Goal: Task Accomplishment & Management: Complete application form

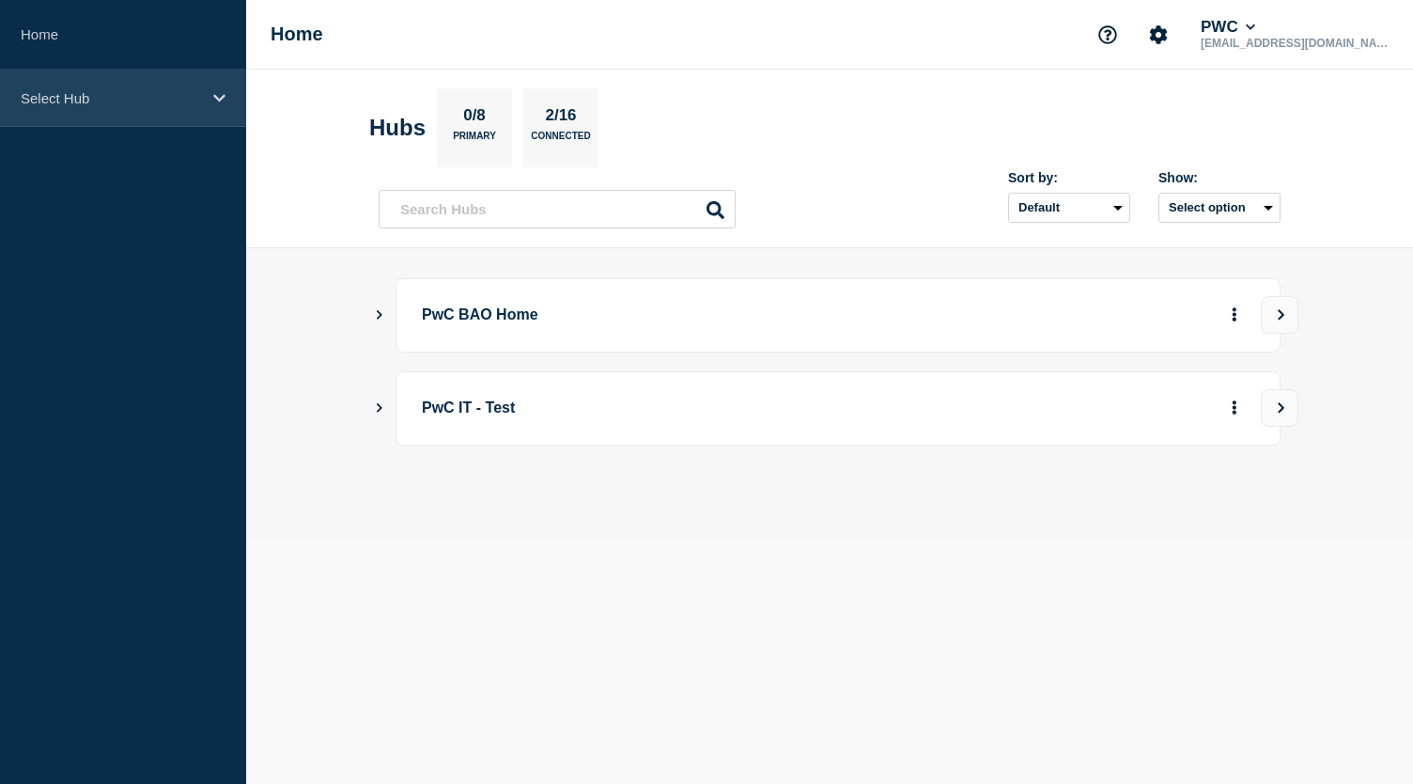
click at [202, 97] on div "Select Hub" at bounding box center [123, 98] width 246 height 57
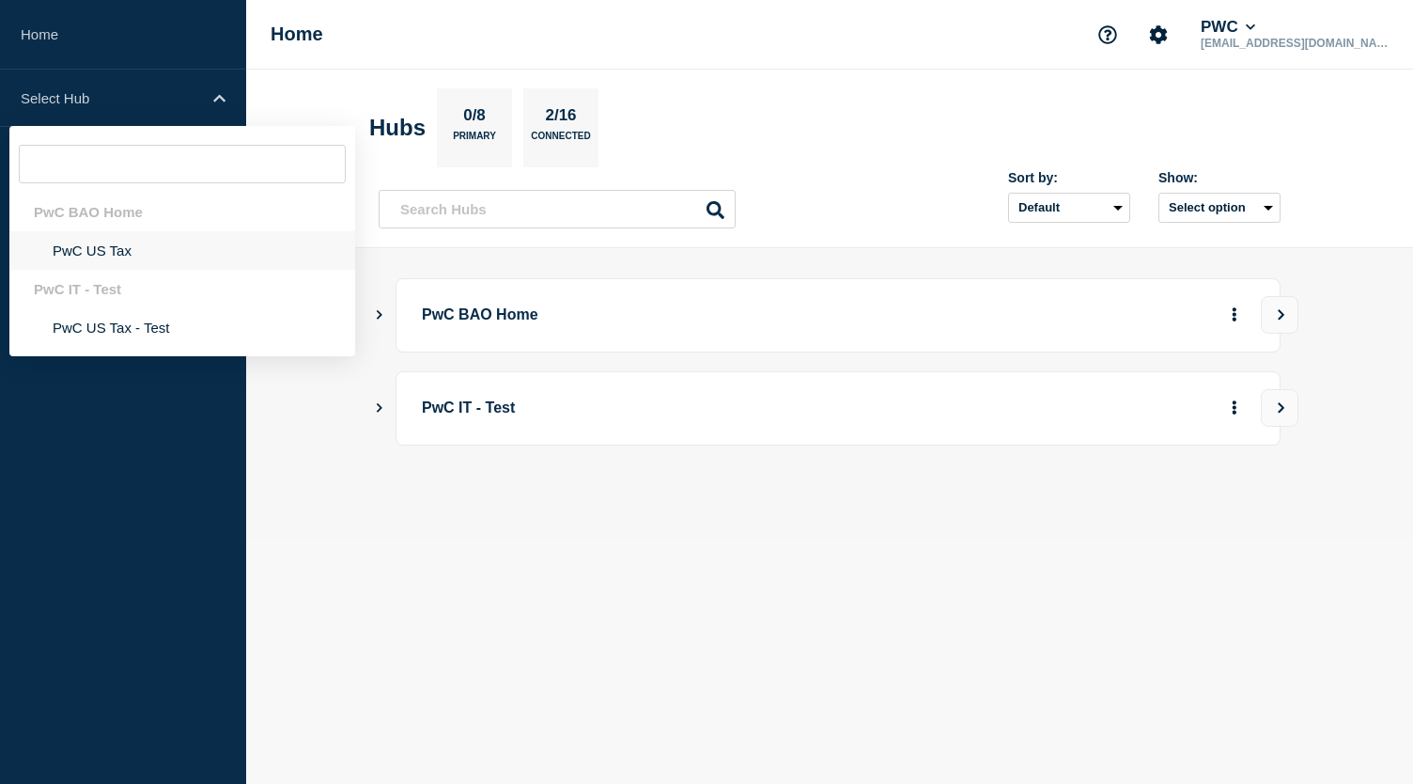
click at [86, 245] on li "PwC US Tax" at bounding box center [182, 250] width 346 height 39
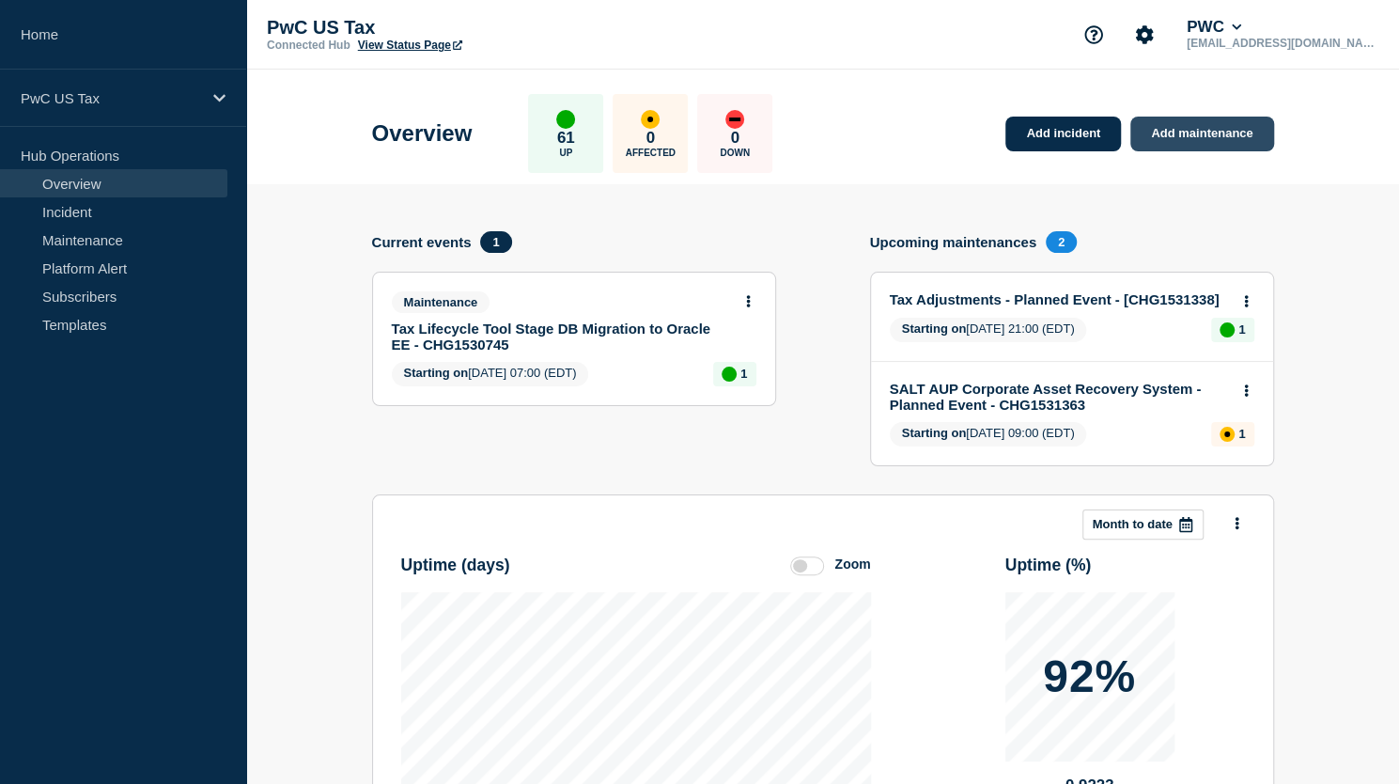
click at [1203, 134] on link "Add maintenance" at bounding box center [1201, 134] width 143 height 35
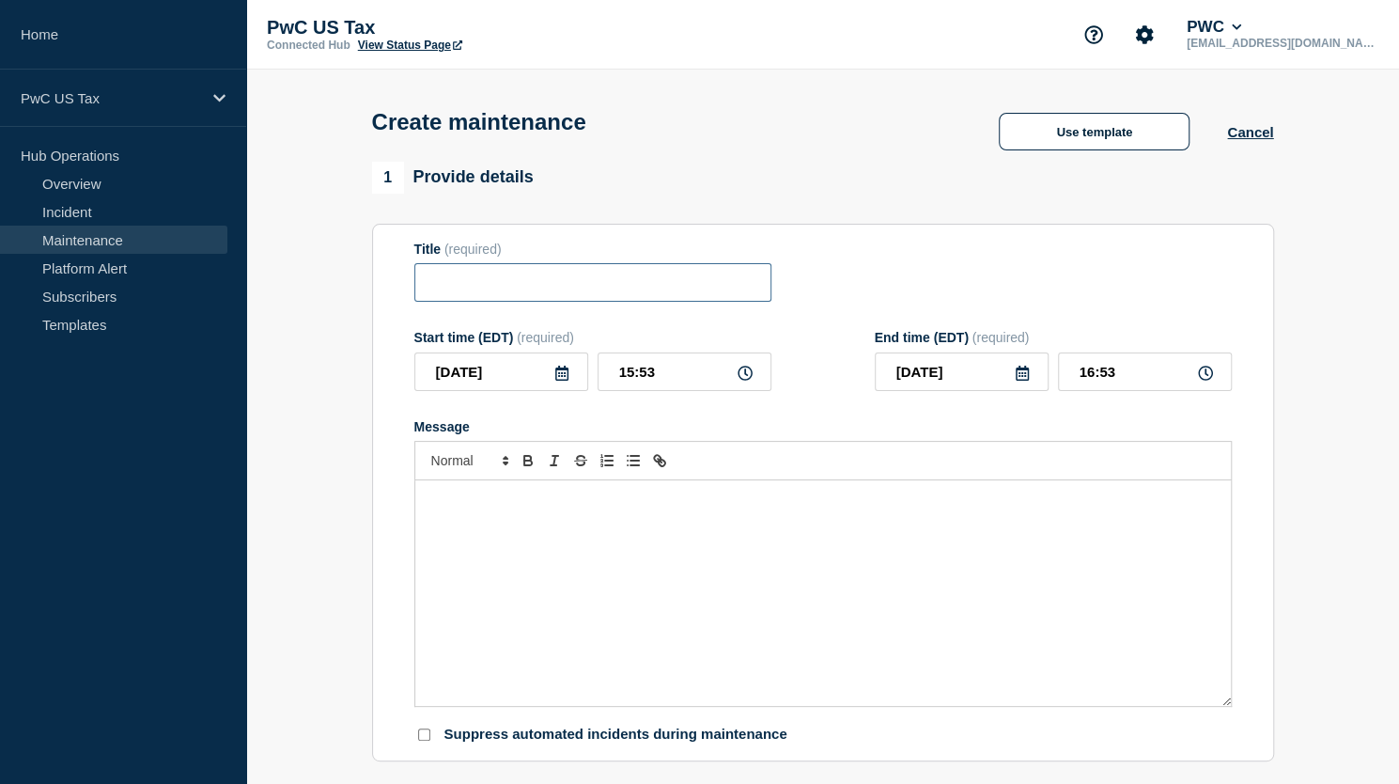
click at [614, 289] on input "Title" at bounding box center [592, 282] width 357 height 39
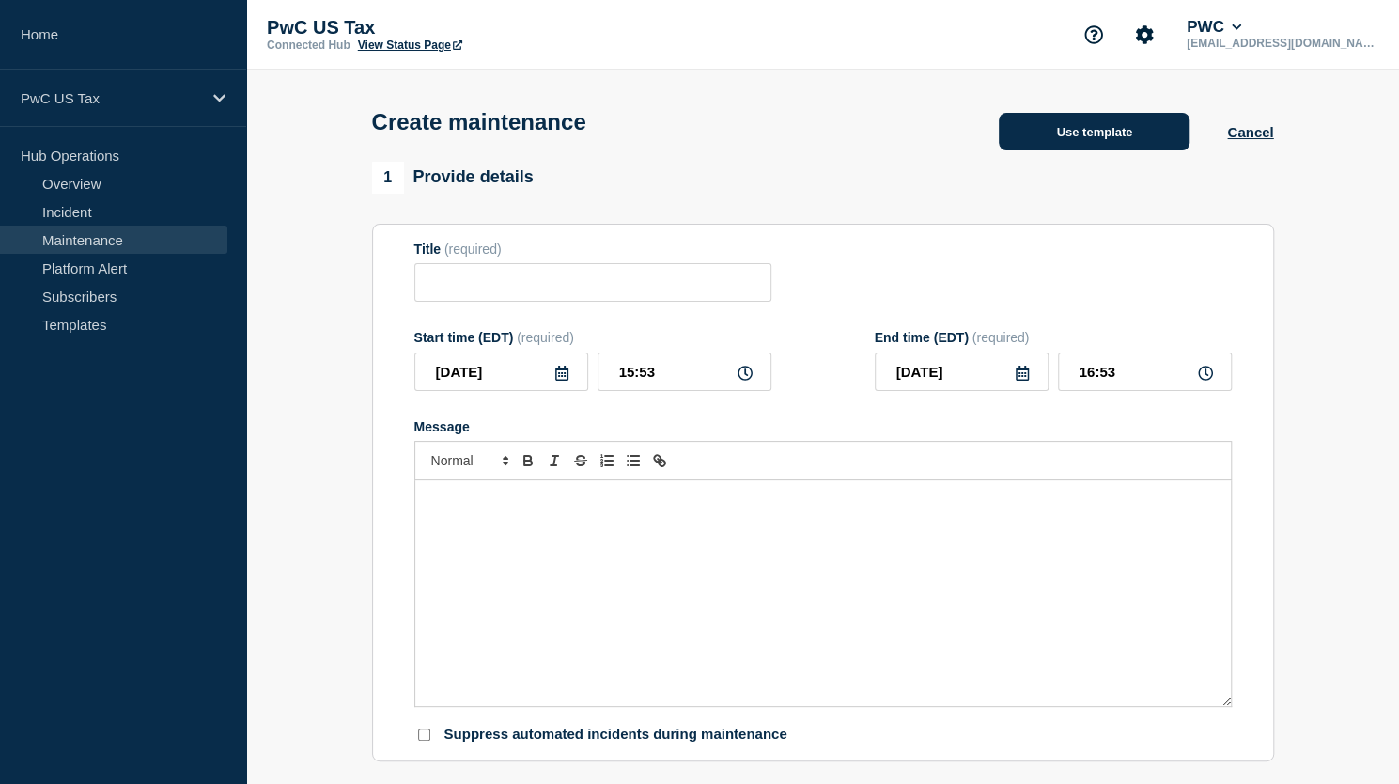
click at [1052, 136] on button "Use template" at bounding box center [1094, 132] width 191 height 38
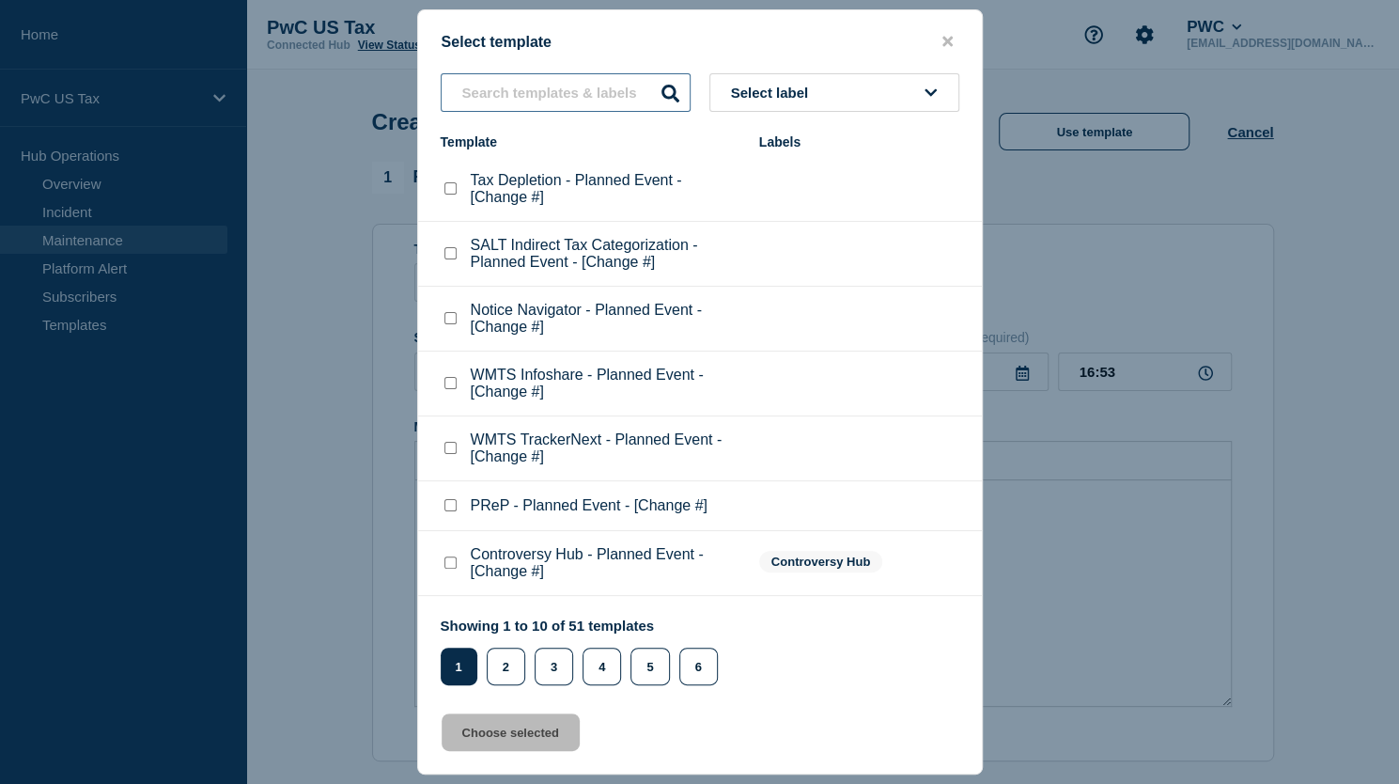
click at [513, 89] on input "text" at bounding box center [566, 92] width 250 height 39
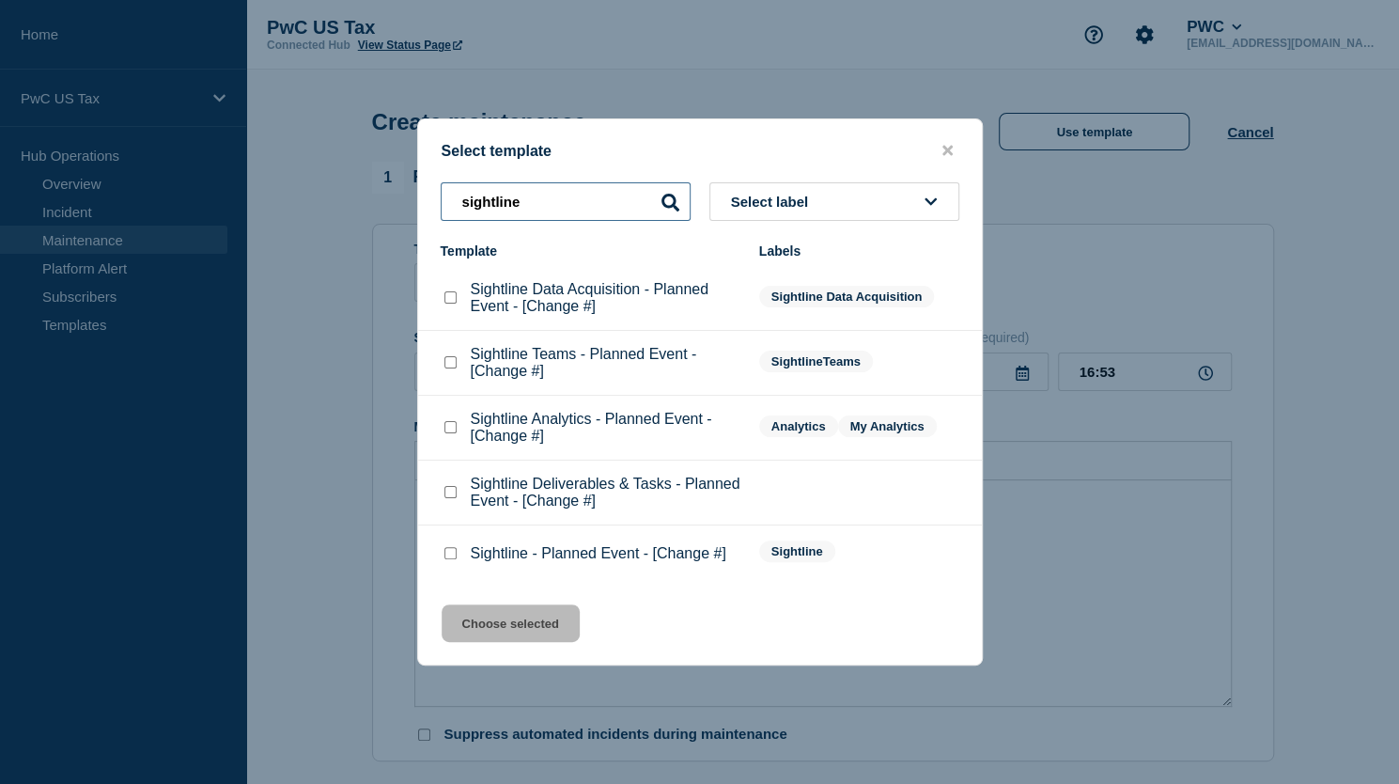
type input "sightline"
click at [451, 428] on checkbox"] "Sightline Analytics - Planned Event - [Change #] checkbox" at bounding box center [450, 427] width 12 height 12
checkbox checkbox"] "true"
click at [521, 634] on button "Choose selected" at bounding box center [511, 623] width 138 height 38
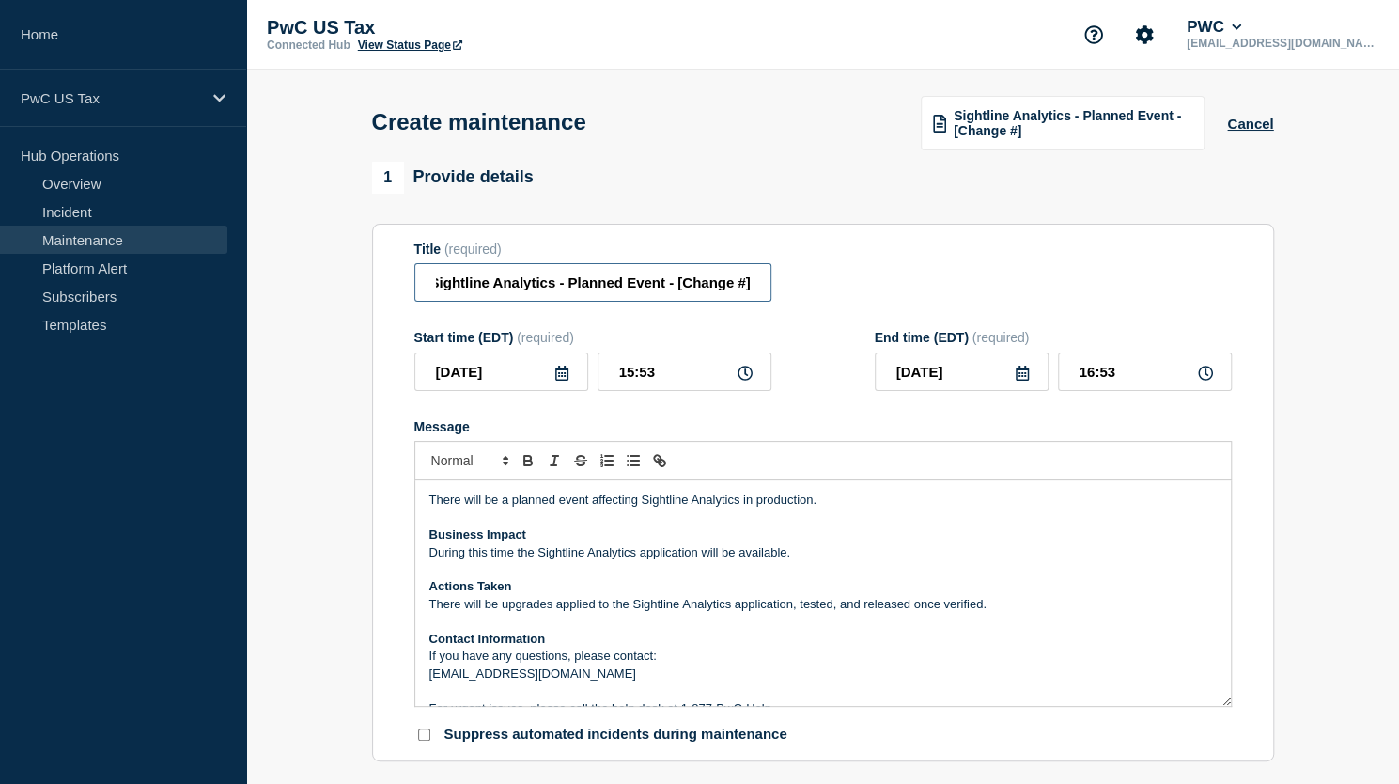
drag, startPoint x: 680, startPoint y: 289, endPoint x: 814, endPoint y: 289, distance: 133.4
click at [814, 289] on div "Title (required) Sightline Analytics - Planned Event - [Change #]" at bounding box center [822, 271] width 817 height 61
paste input "CHG1532702"
type input "Sightline Analytics - Planned Event - CHG1532702"
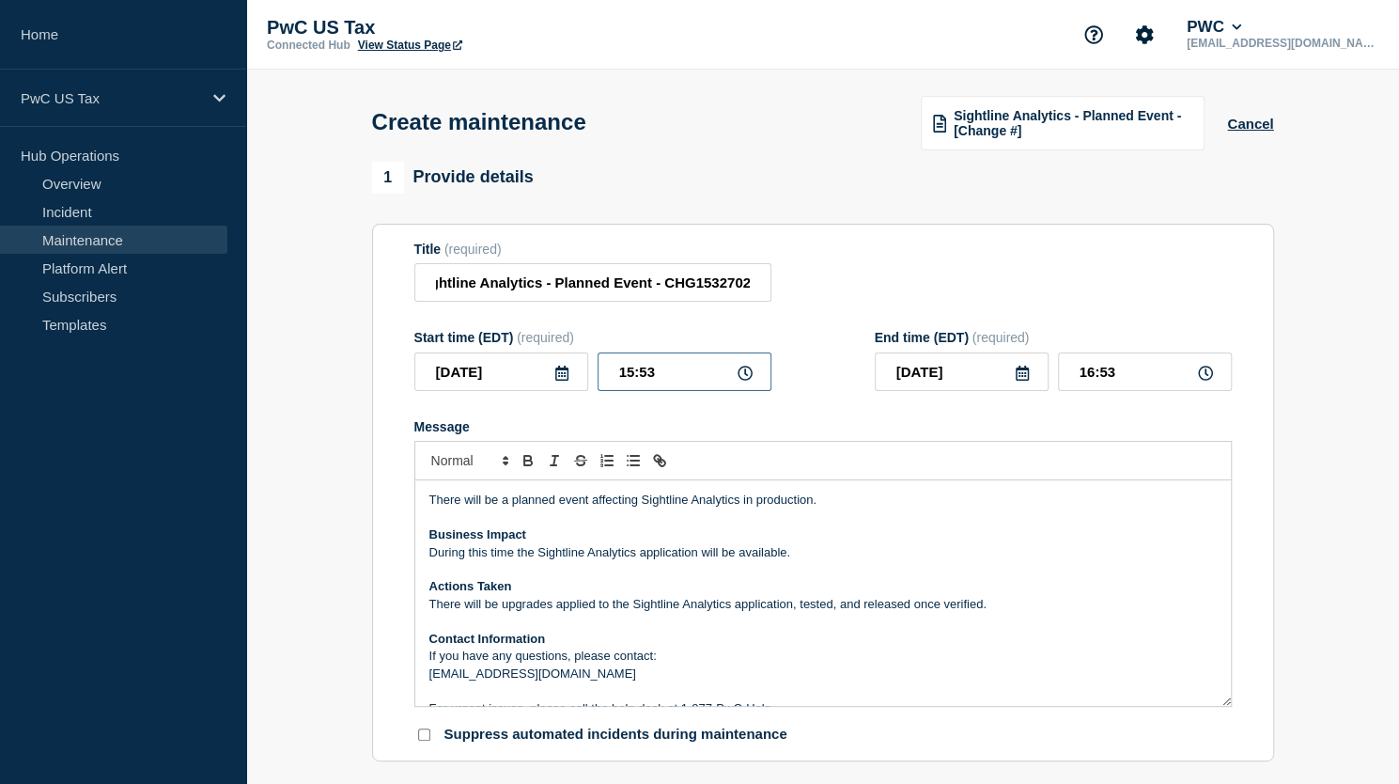
scroll to position [0, 0]
click at [630, 382] on input "15:53" at bounding box center [685, 371] width 174 height 39
click at [631, 379] on input "15:53" at bounding box center [685, 371] width 174 height 39
type input "22:53"
type input "23:53"
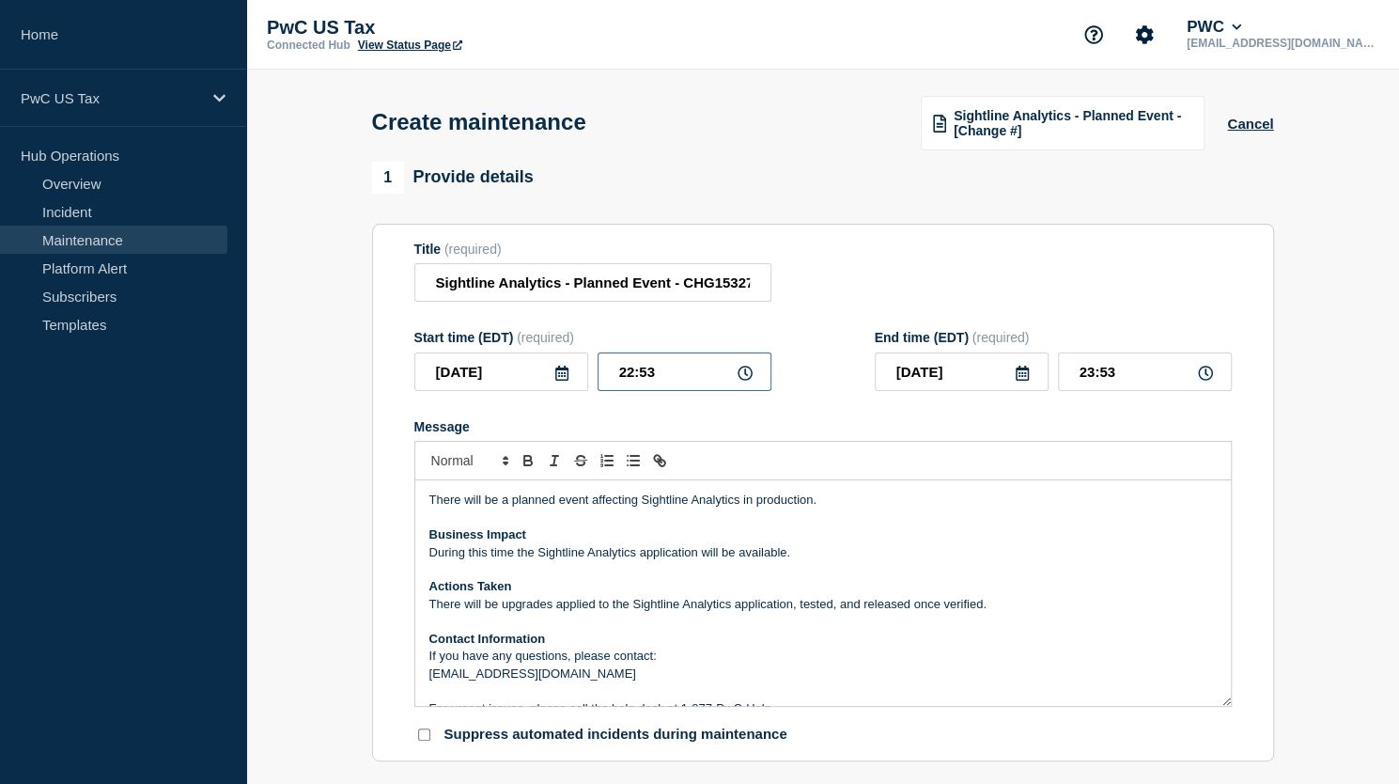
click at [671, 377] on input "22:53" at bounding box center [685, 371] width 174 height 39
type input "22:00"
click at [1115, 371] on input "23:00" at bounding box center [1145, 371] width 174 height 39
type input "23:59"
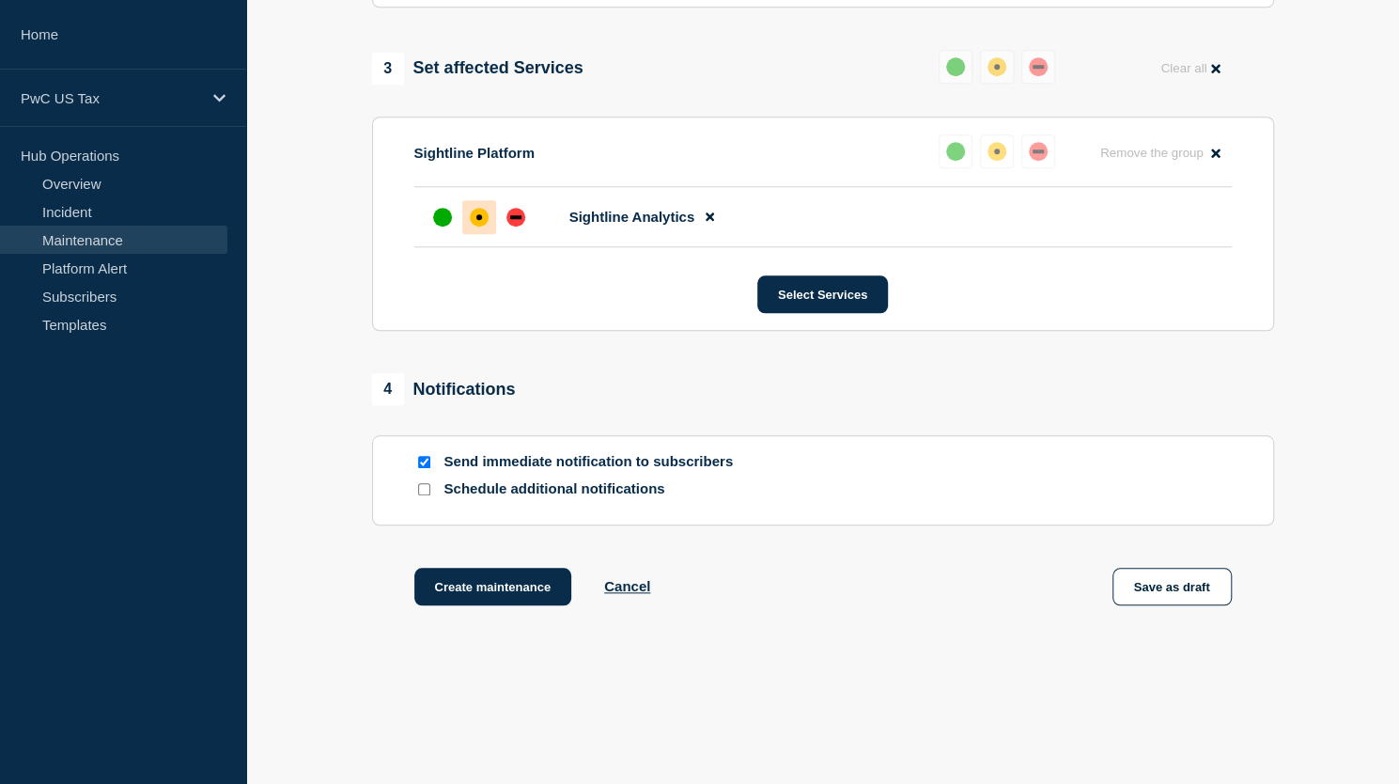
scroll to position [940, 0]
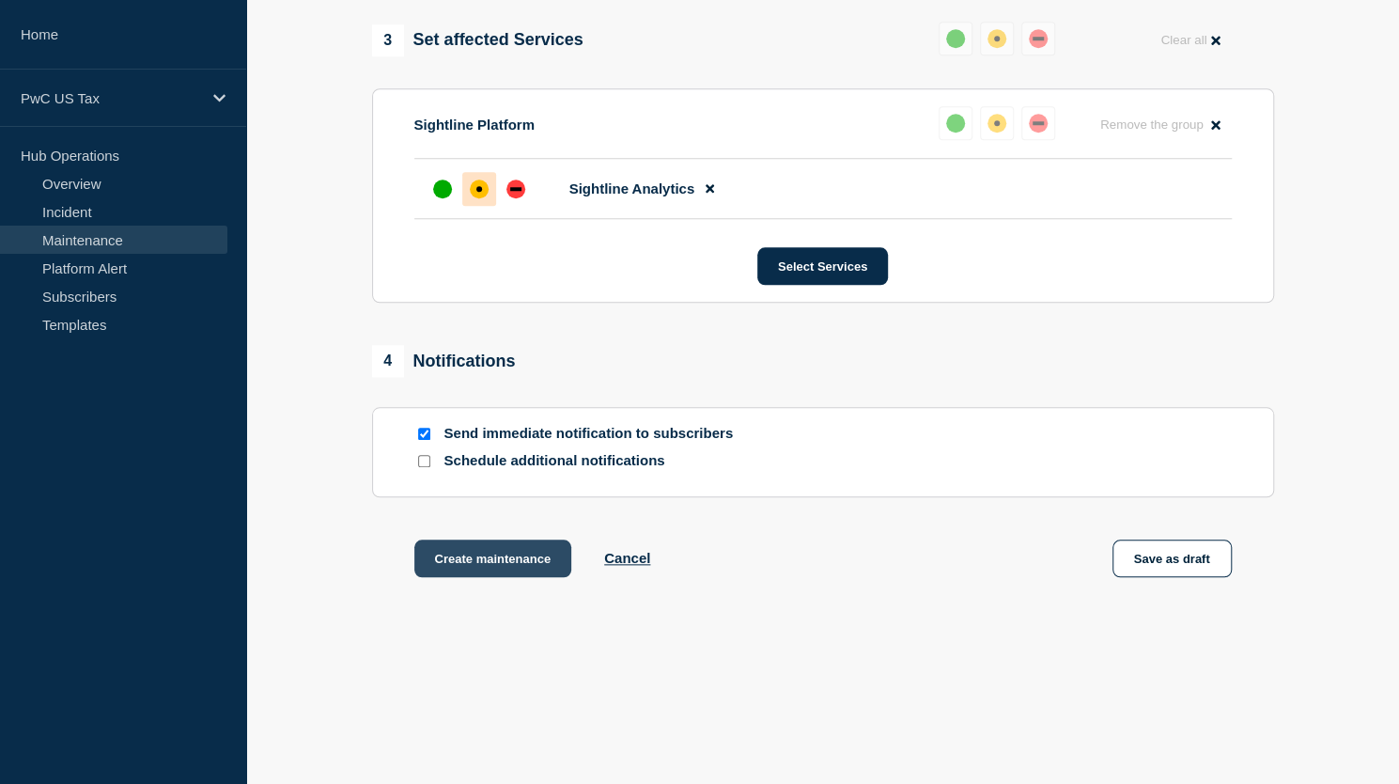
click at [470, 558] on button "Create maintenance" at bounding box center [493, 558] width 158 height 38
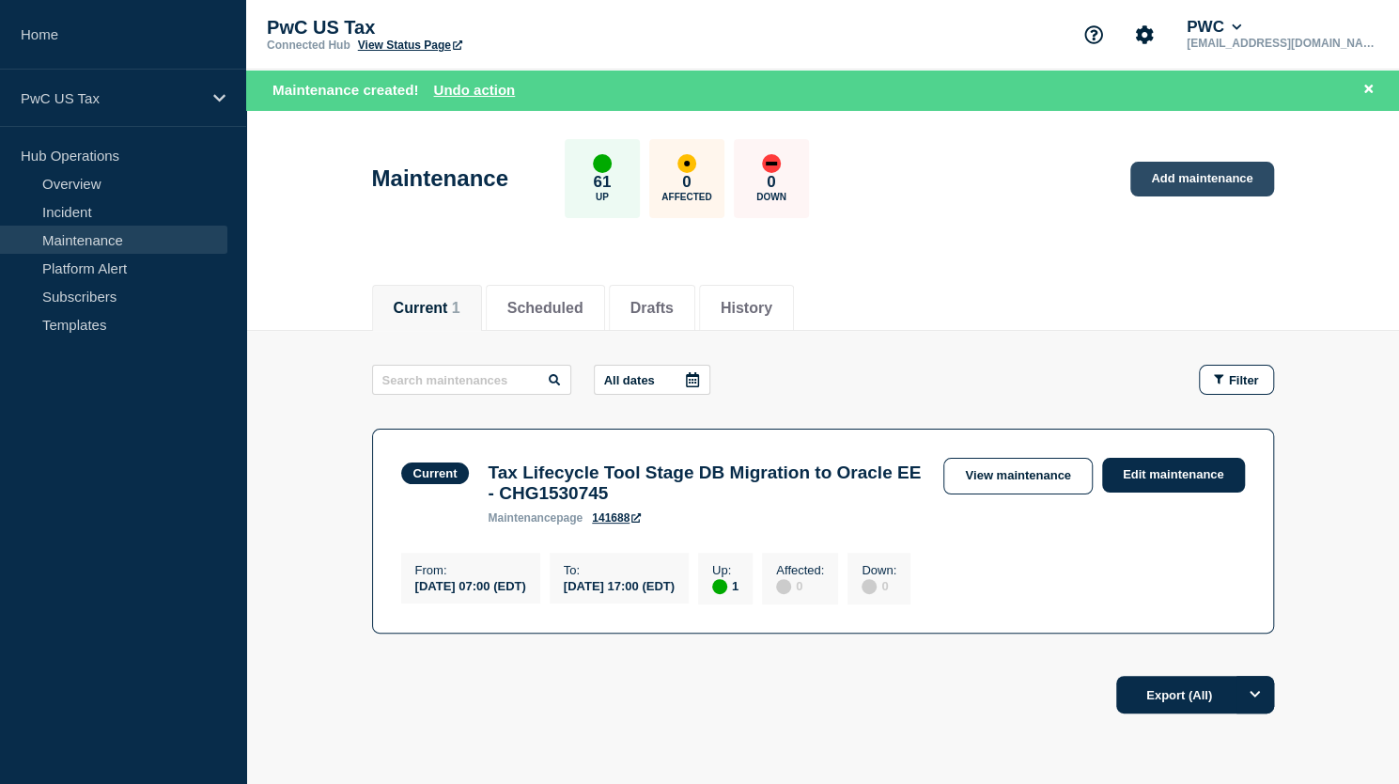
click at [1197, 176] on link "Add maintenance" at bounding box center [1201, 179] width 143 height 35
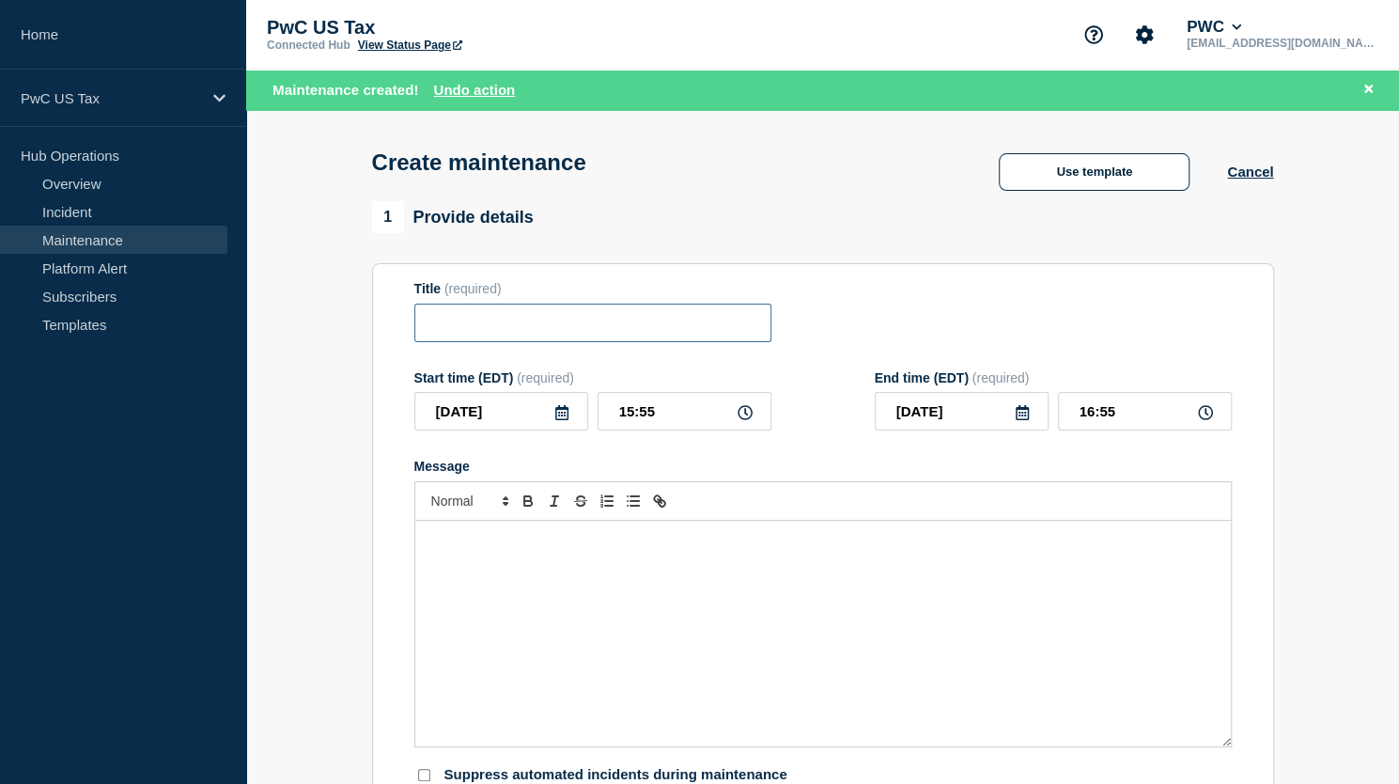
click at [650, 323] on input "Title" at bounding box center [592, 322] width 357 height 39
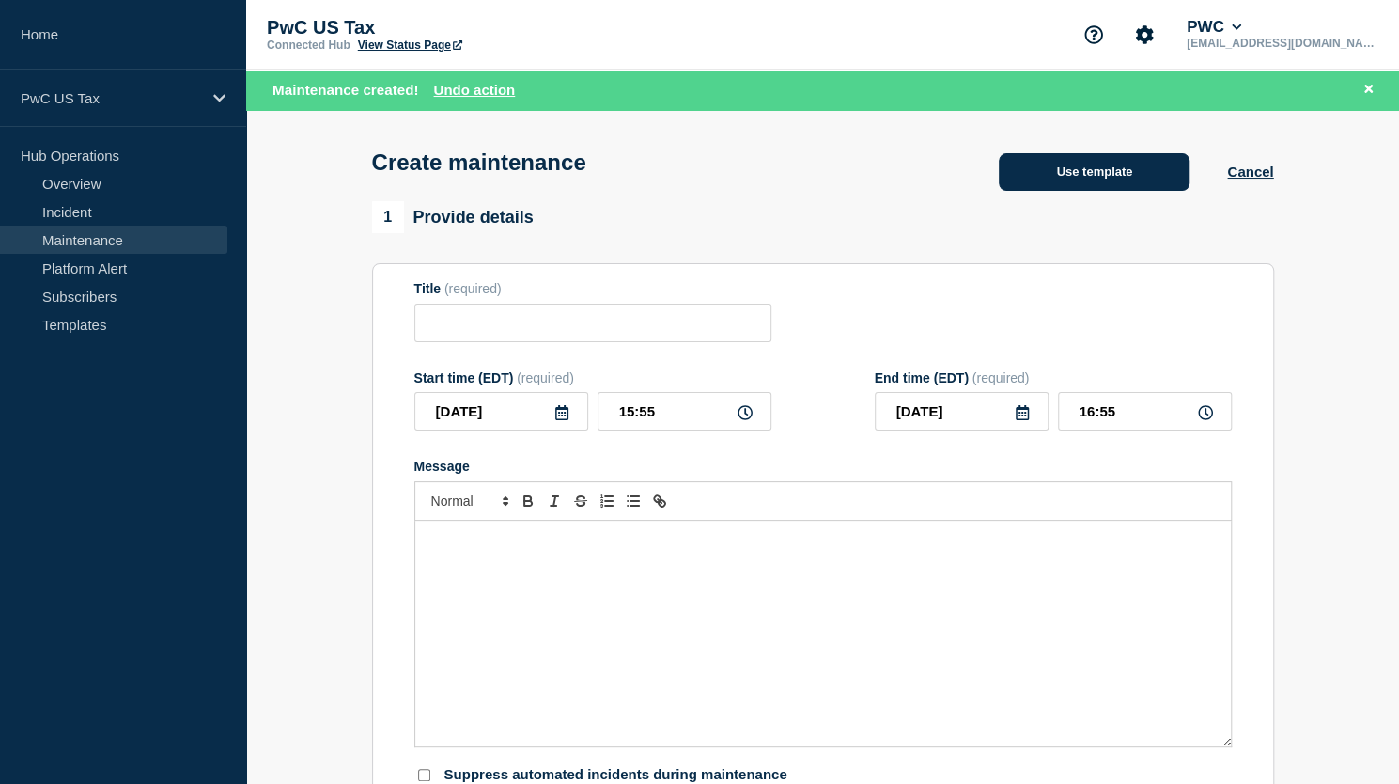
click at [1061, 186] on button "Use template" at bounding box center [1094, 172] width 191 height 38
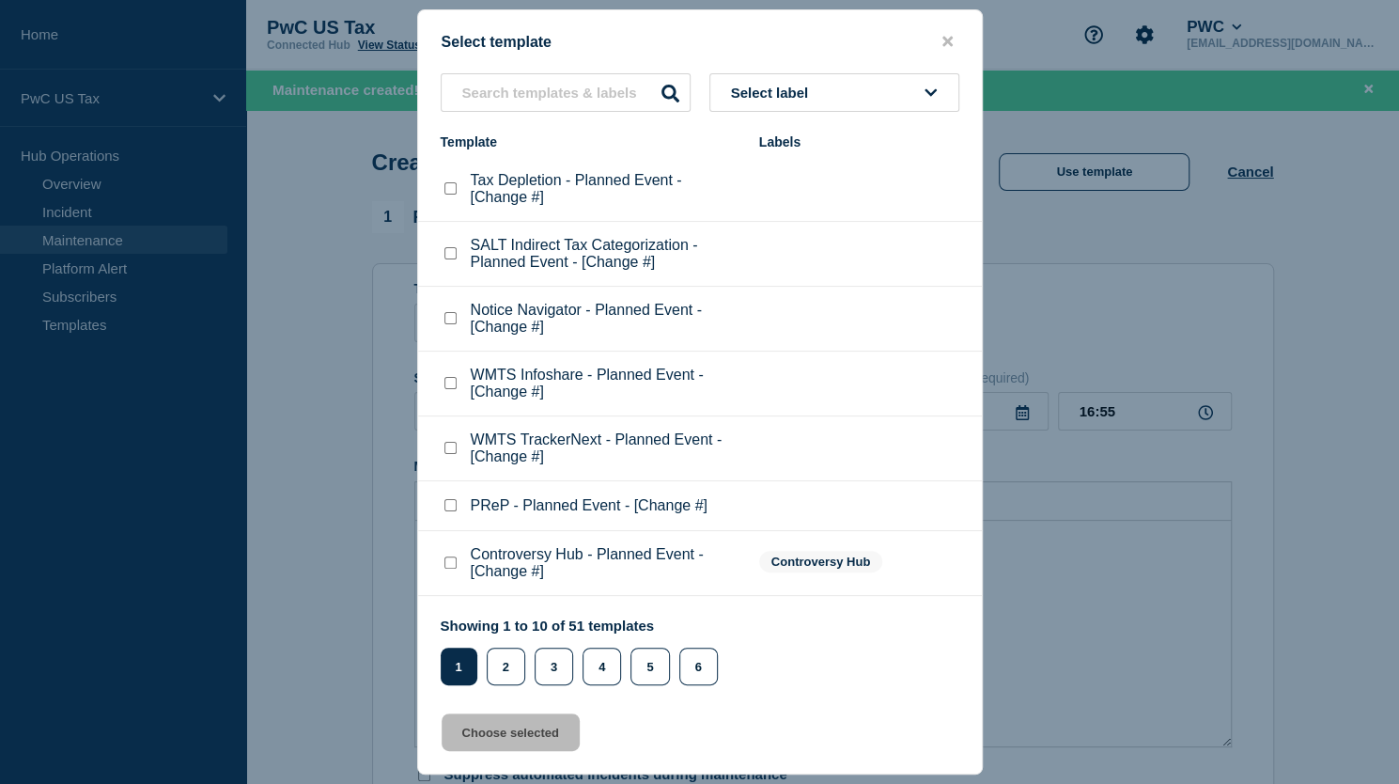
click at [448, 323] on checkbox"] "Notice Navigator - Planned Event - [Change #] checkbox" at bounding box center [450, 318] width 12 height 12
checkbox checkbox"] "true"
click at [493, 738] on button "Choose selected" at bounding box center [511, 732] width 138 height 38
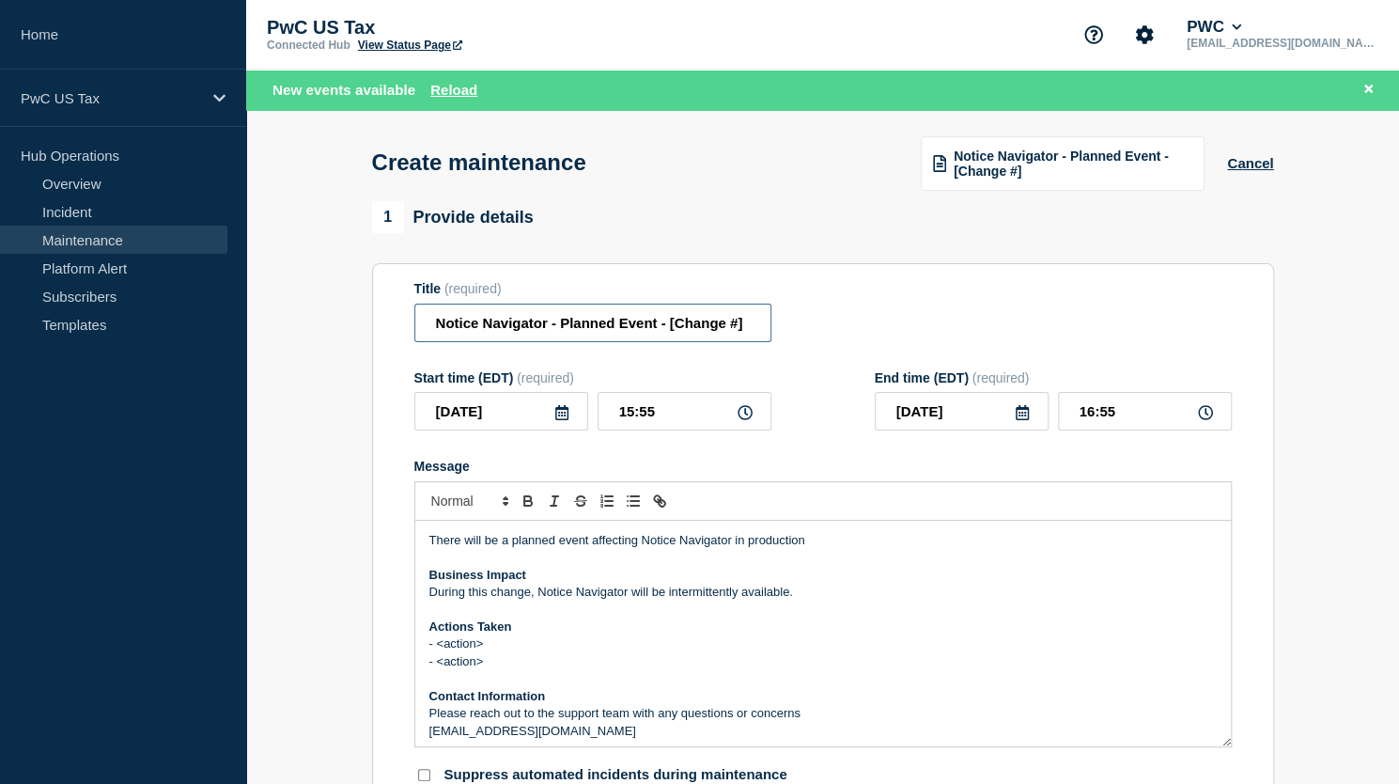
drag, startPoint x: 670, startPoint y: 330, endPoint x: 758, endPoint y: 322, distance: 88.6
click at [758, 322] on input "Notice Navigator - Planned Event - [Change #]" at bounding box center [592, 322] width 357 height 39
paste input "CHG1532697"
type input "Notice Navigator - Planned Event - CHG1532697"
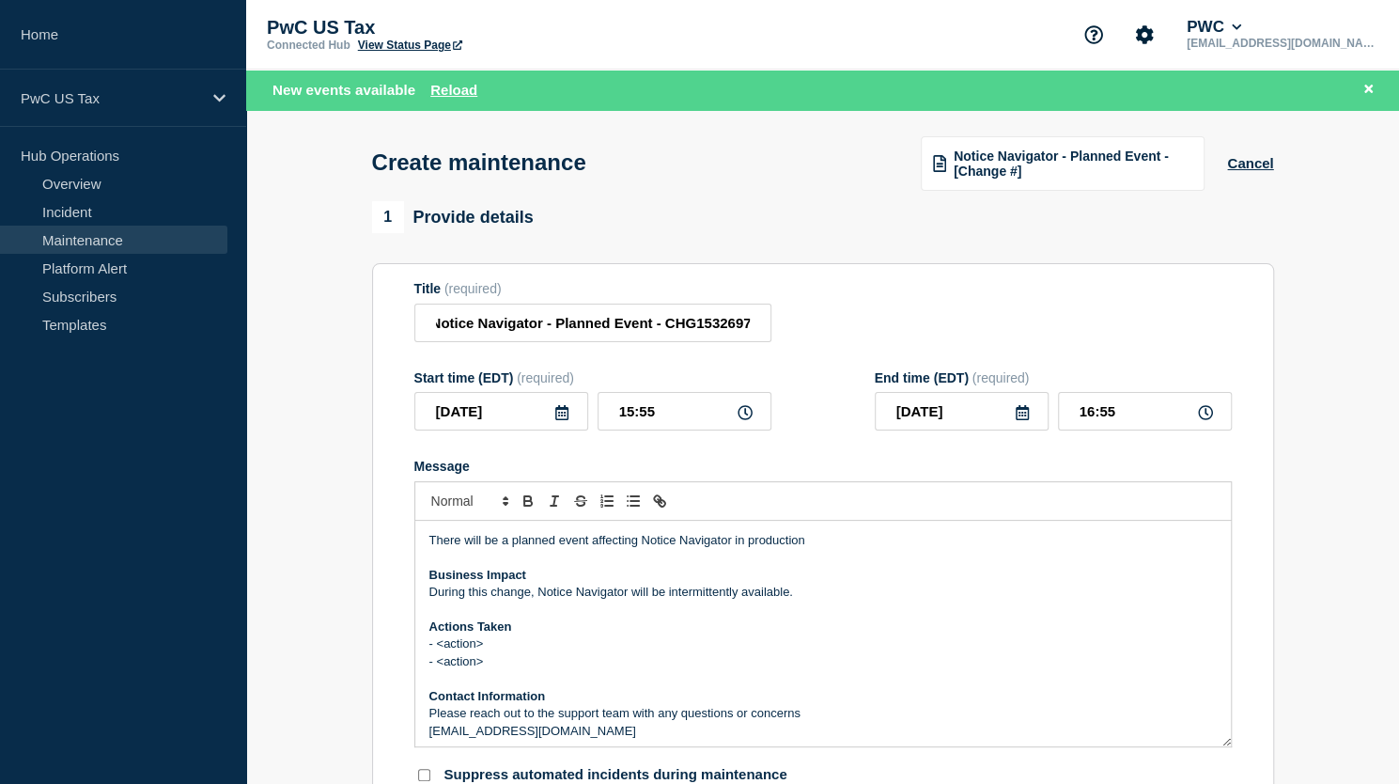
scroll to position [0, 0]
click at [628, 412] on input "15:55" at bounding box center [685, 411] width 174 height 39
click at [630, 412] on input "15:55" at bounding box center [685, 411] width 174 height 39
type input "18:55"
type input "19:55"
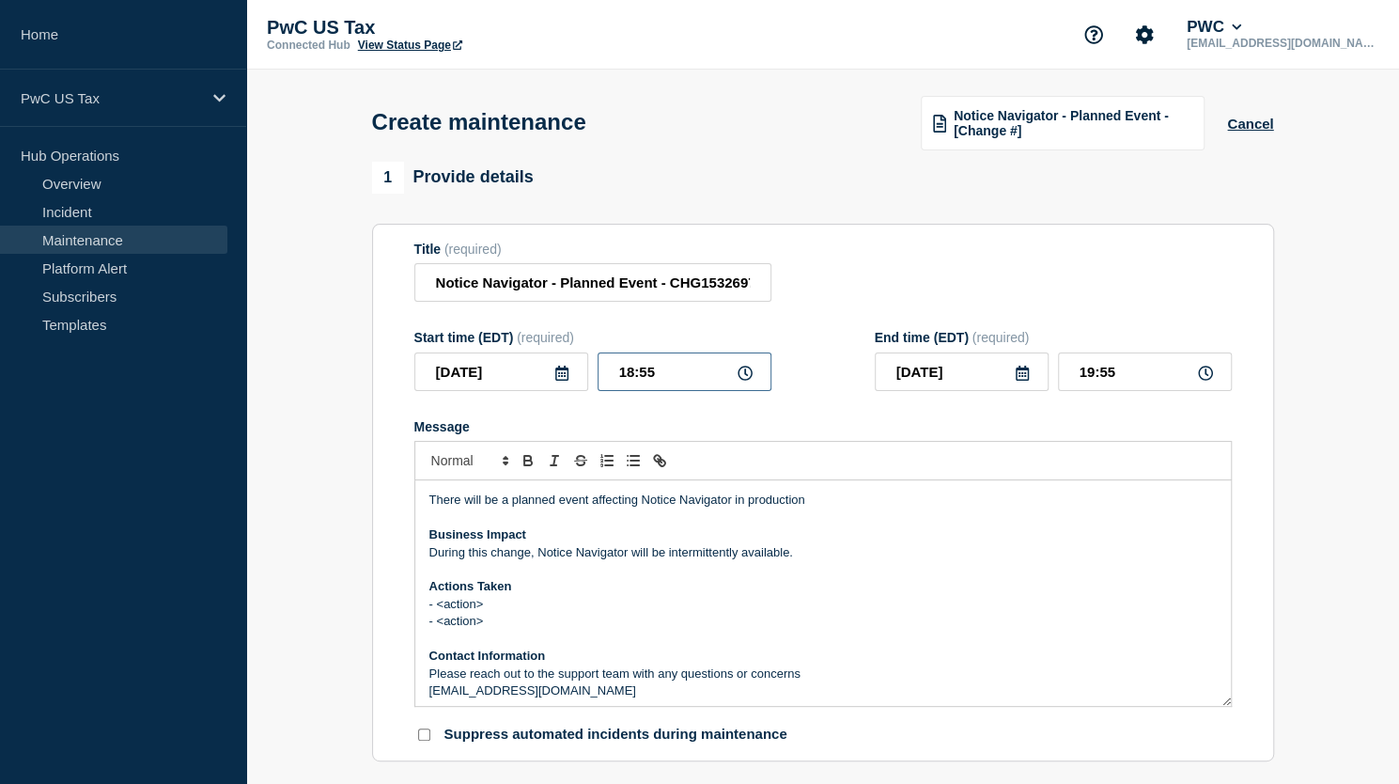
click at [661, 379] on input "18:55" at bounding box center [685, 371] width 174 height 39
type input "18:00"
type input "19:00"
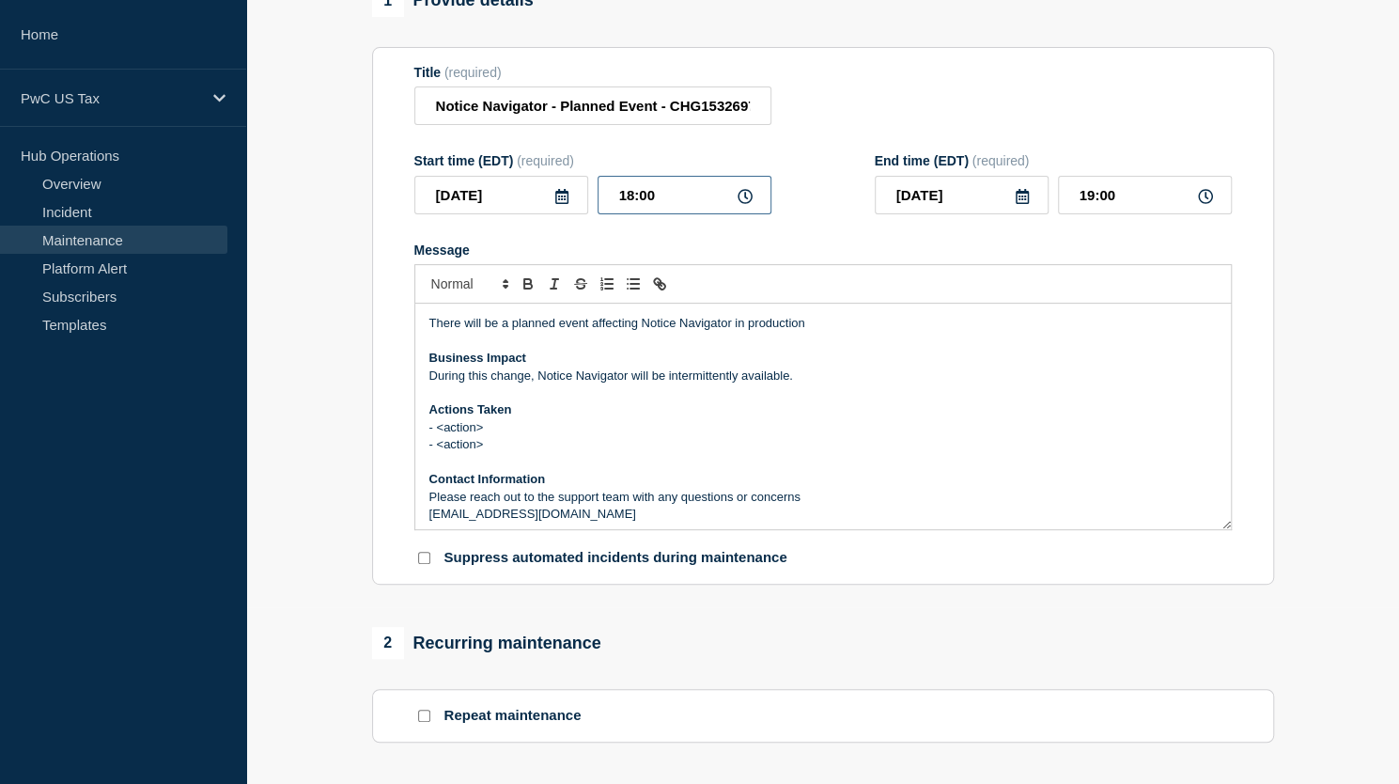
scroll to position [188, 0]
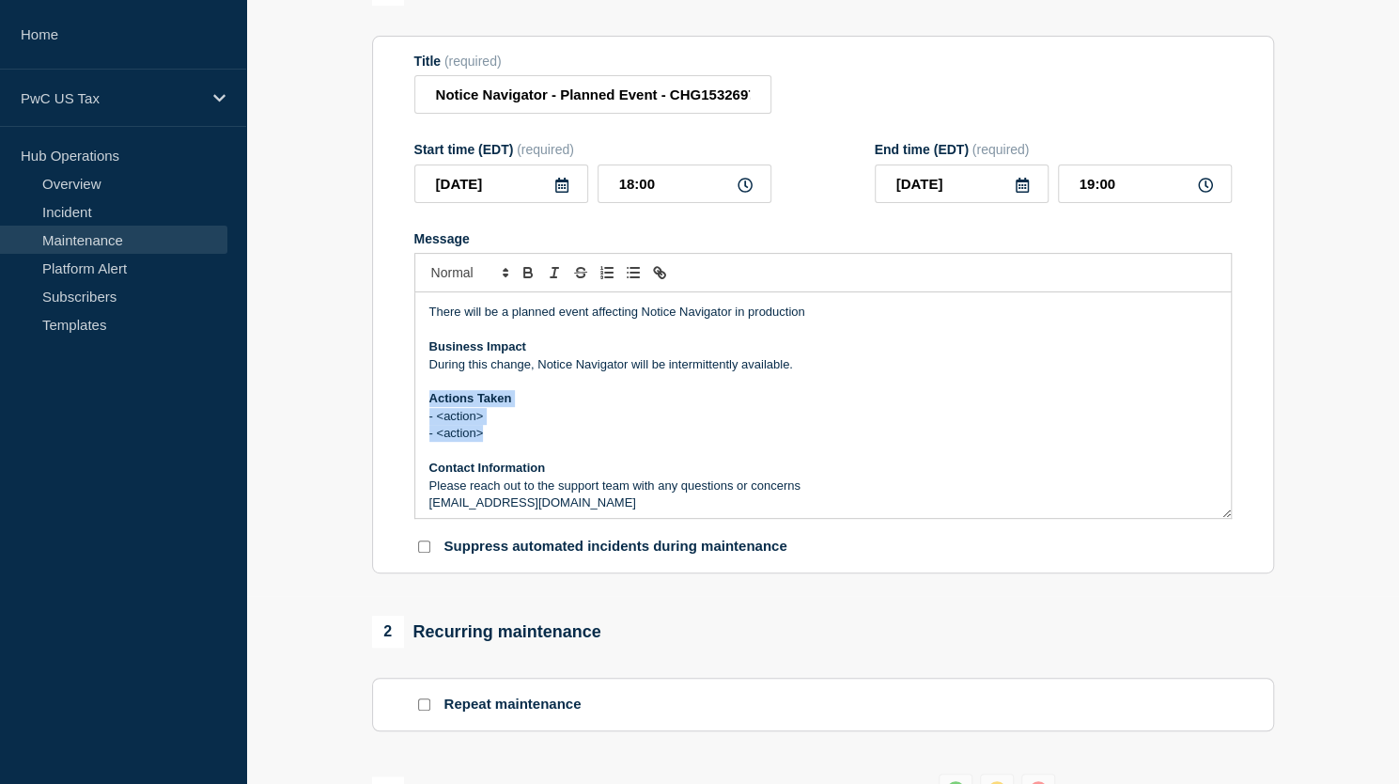
drag, startPoint x: 503, startPoint y: 435, endPoint x: 412, endPoint y: 397, distance: 98.6
click at [412, 397] on section "Title (required) Notice Navigator - Planned Event - CHG1532697 Start time (EDT)…" at bounding box center [823, 305] width 902 height 538
click at [517, 425] on p "- <action>" at bounding box center [822, 416] width 787 height 17
drag, startPoint x: 495, startPoint y: 436, endPoint x: 416, endPoint y: 421, distance: 80.3
click at [416, 421] on div "There will be a planned event affecting Notice Navigator in production Business…" at bounding box center [823, 405] width 816 height 226
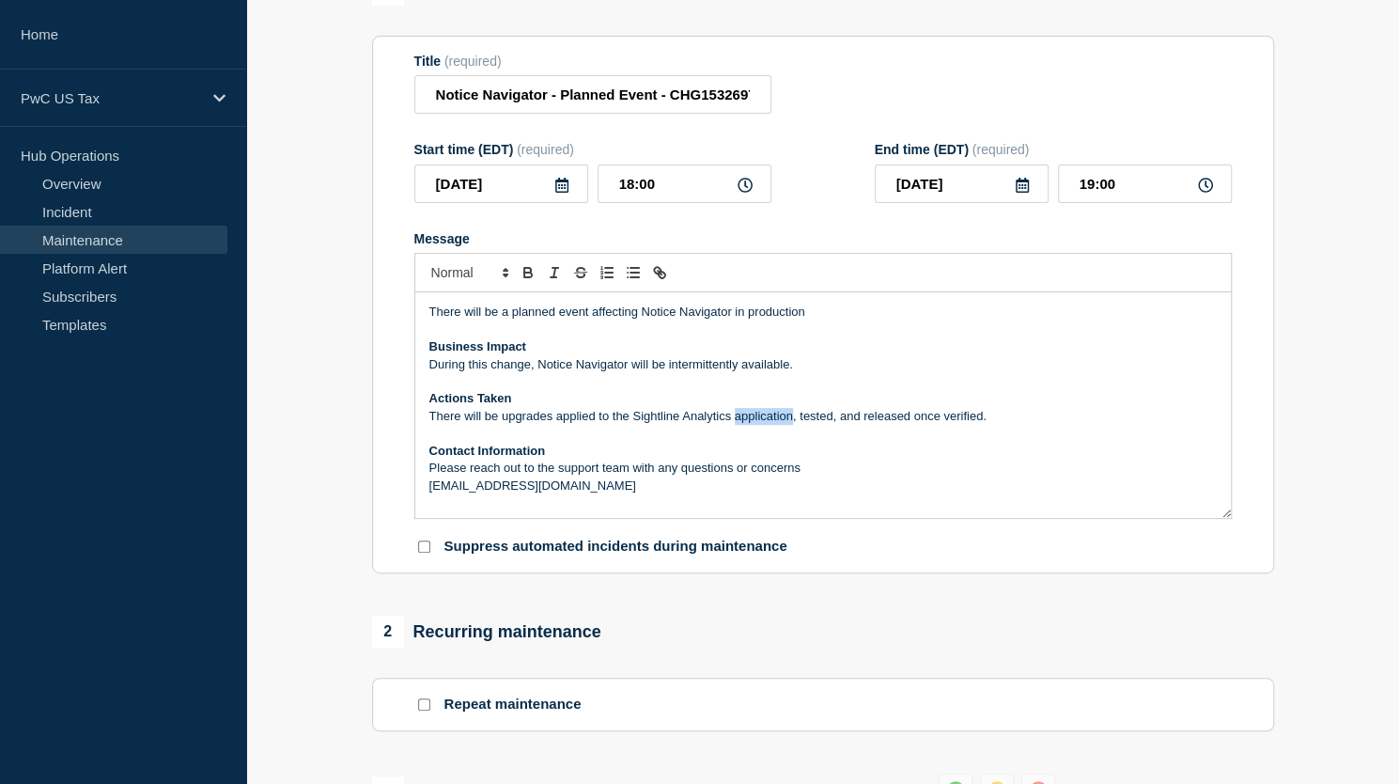
drag, startPoint x: 791, startPoint y: 423, endPoint x: 732, endPoint y: 419, distance: 59.3
click at [732, 419] on p "There will be upgrades applied to the Sightline Analytics application, tested, …" at bounding box center [822, 416] width 787 height 17
click at [723, 425] on p "There will be upgrades applied to the Sightline Analytics application, tested, …" at bounding box center [822, 416] width 787 height 17
drag, startPoint x: 729, startPoint y: 420, endPoint x: 635, endPoint y: 420, distance: 94.0
click at [635, 420] on p "There will be upgrades applied to the Sightline Analytics application, tested, …" at bounding box center [822, 416] width 787 height 17
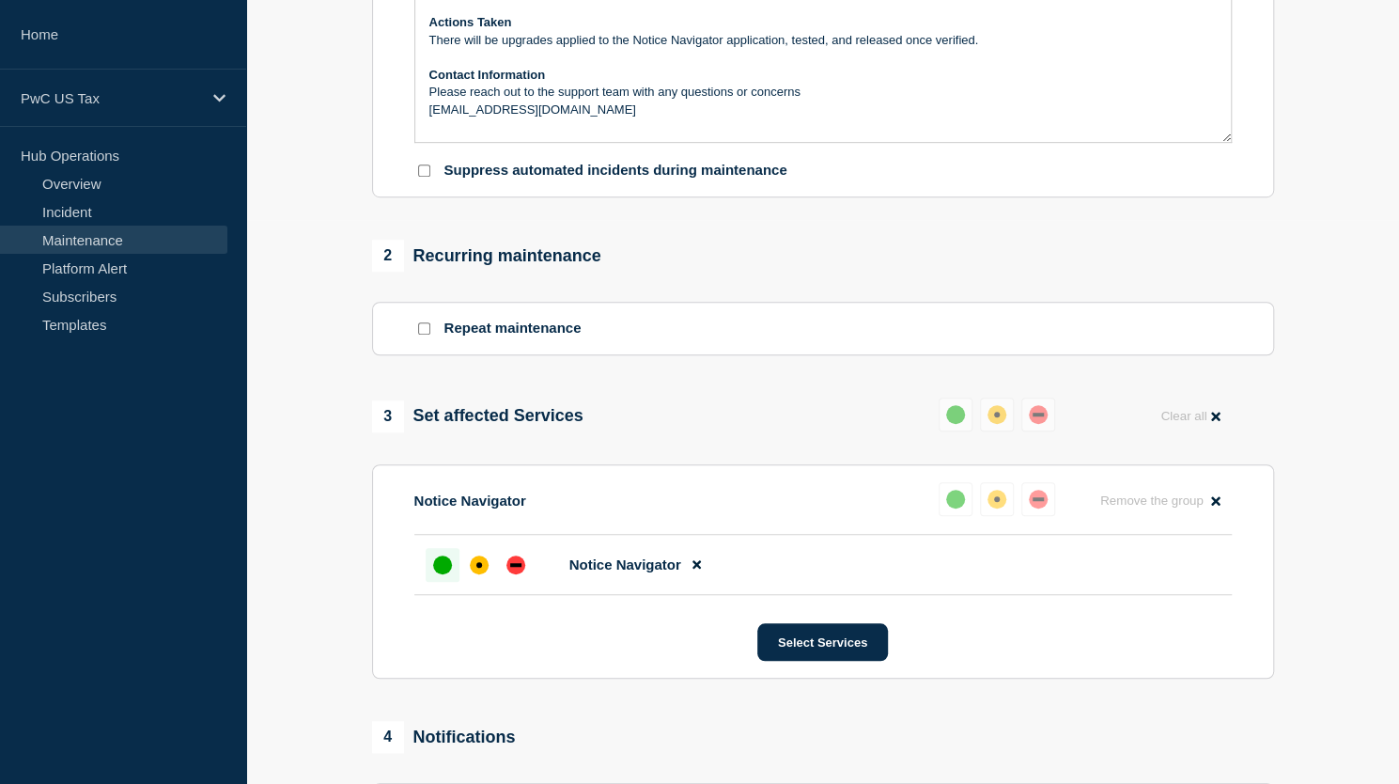
scroll to position [953, 0]
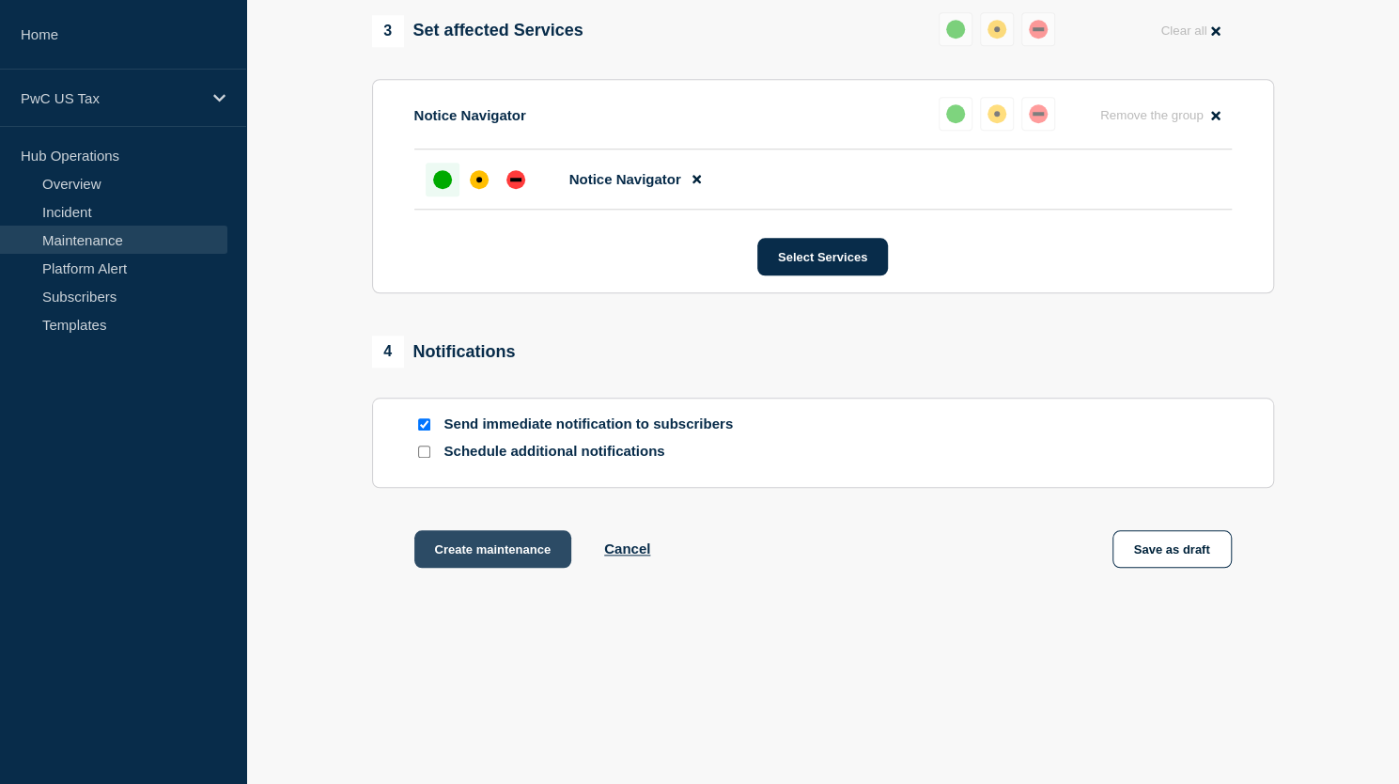
click at [463, 556] on button "Create maintenance" at bounding box center [493, 549] width 158 height 38
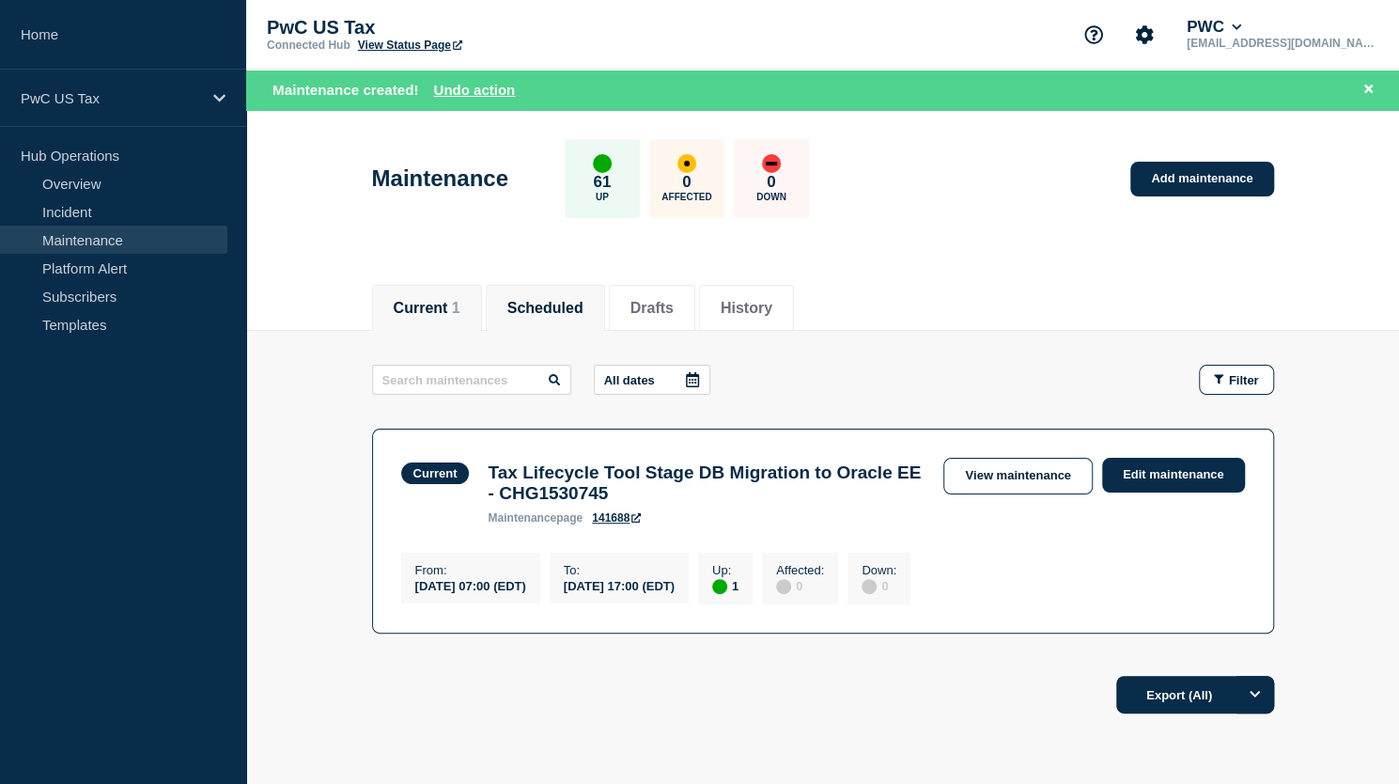
click at [559, 319] on li "Scheduled" at bounding box center [545, 308] width 119 height 46
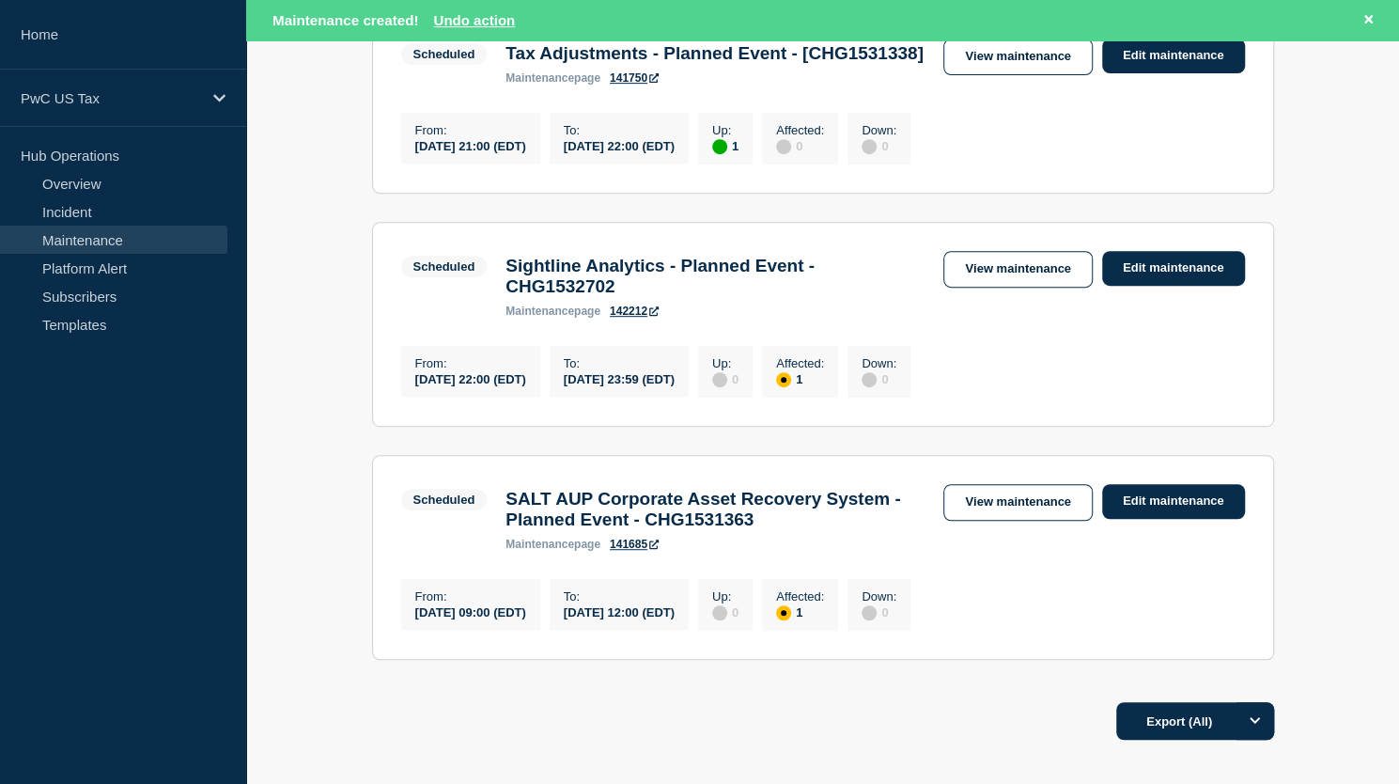
scroll to position [315, 0]
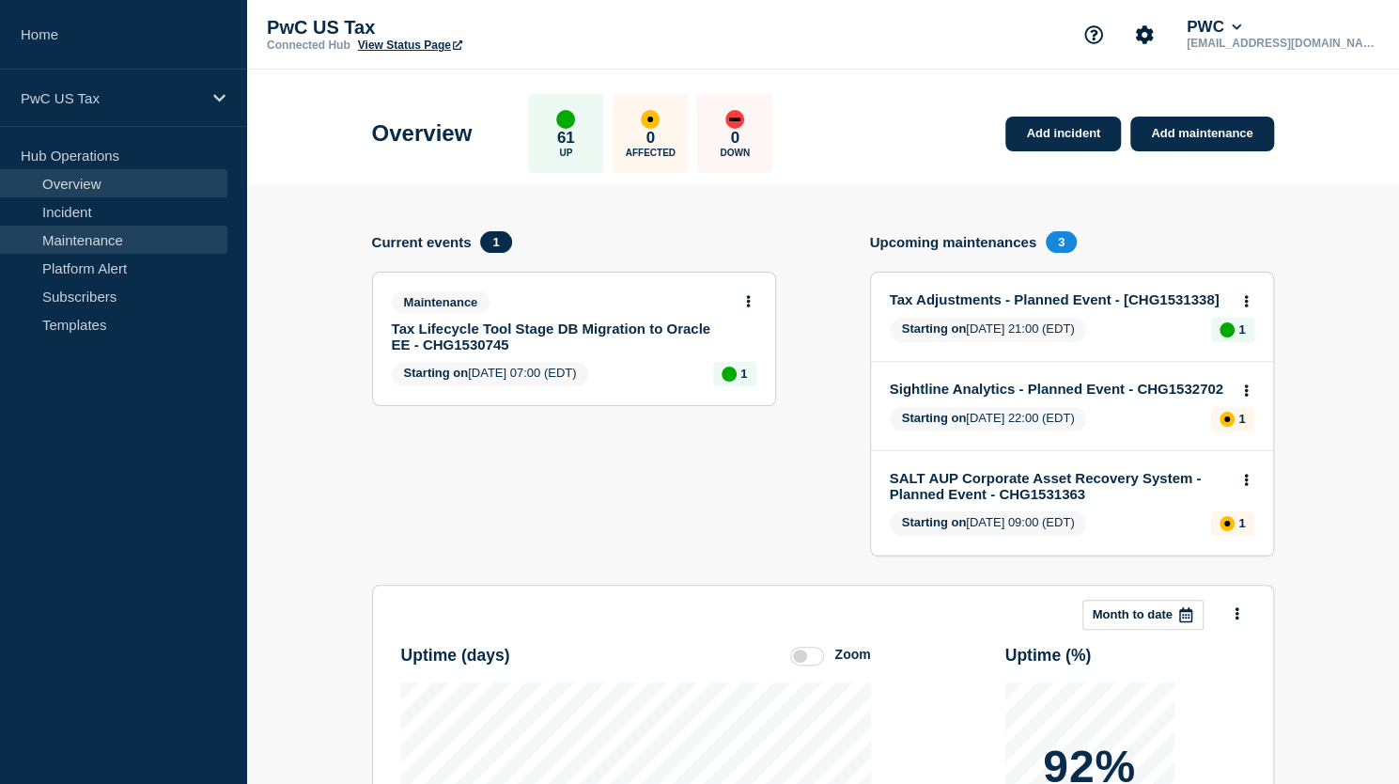
click at [143, 243] on link "Maintenance" at bounding box center [113, 240] width 227 height 28
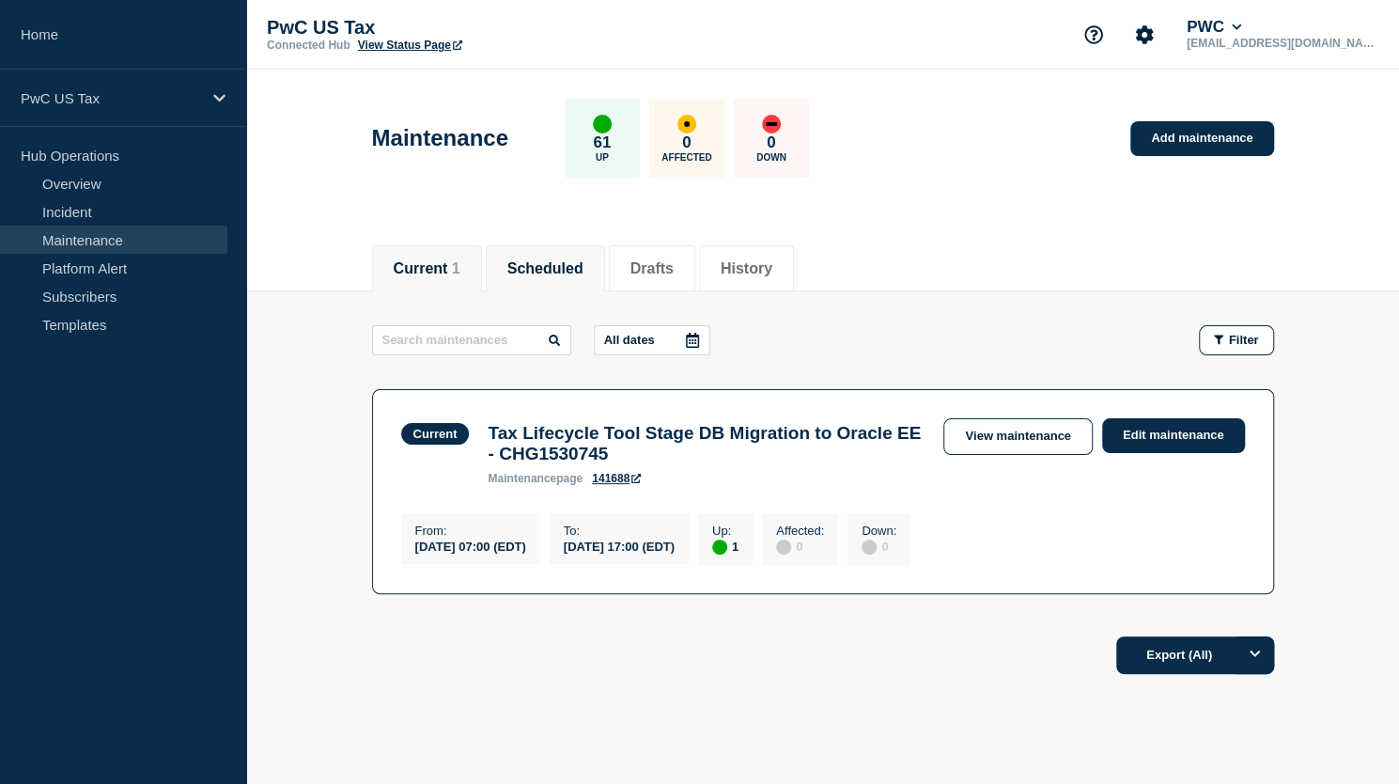
click at [578, 270] on button "Scheduled" at bounding box center [545, 268] width 76 height 17
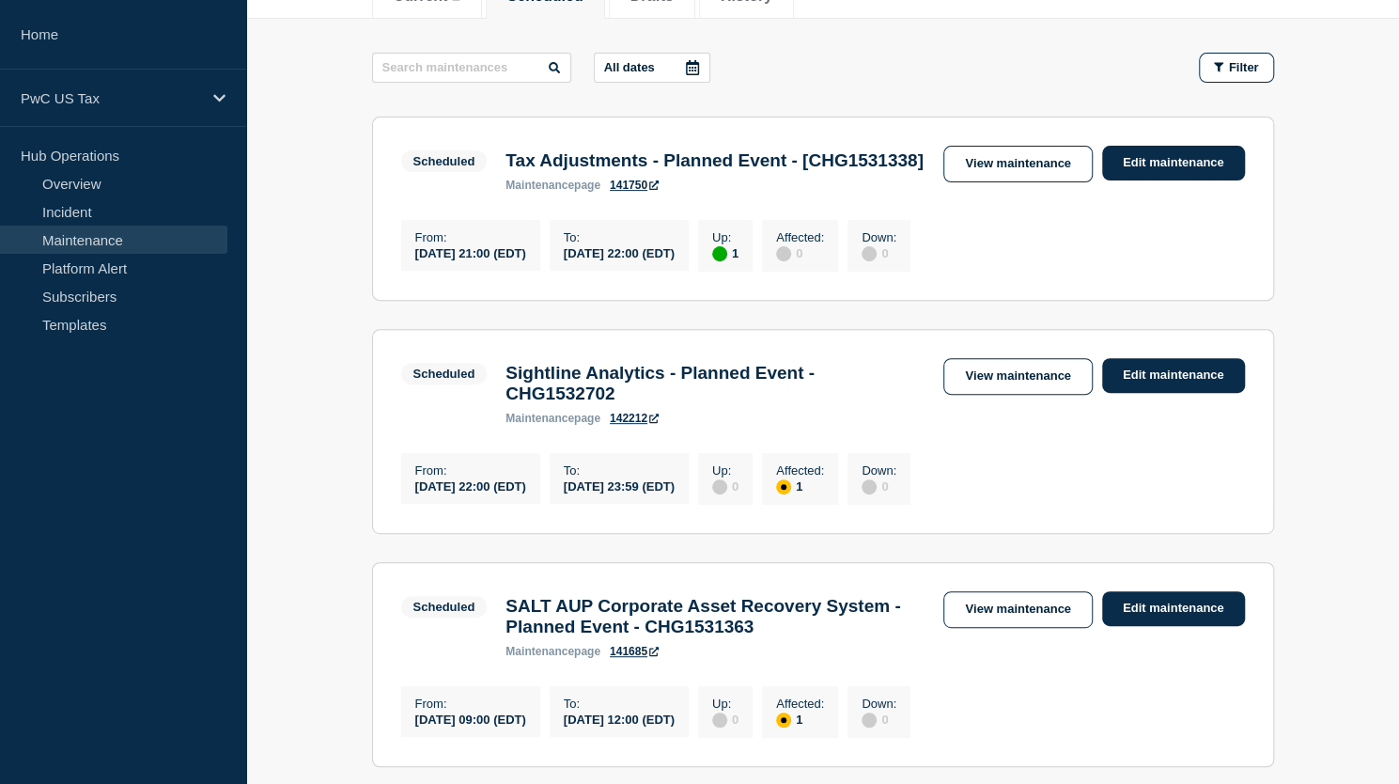
scroll to position [282, 0]
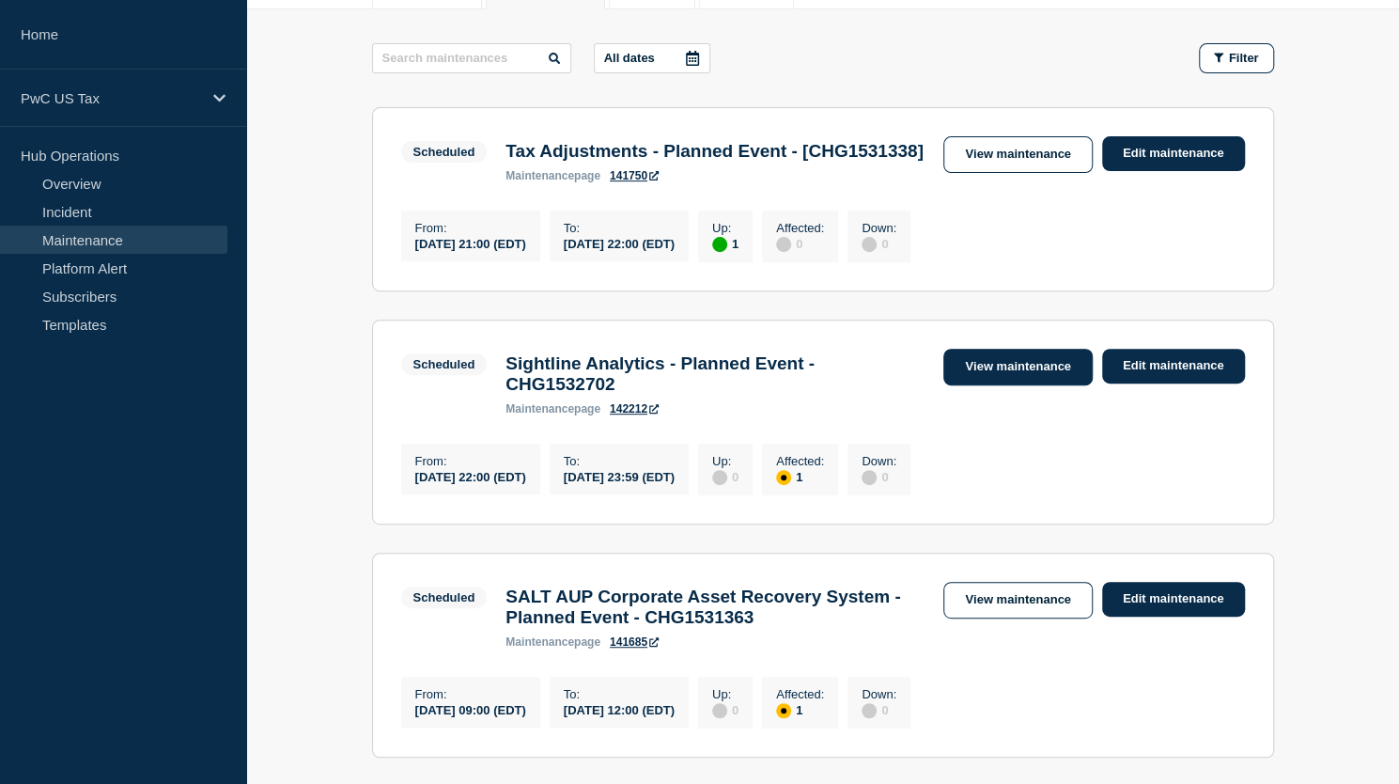
click at [986, 385] on link "View maintenance" at bounding box center [1017, 367] width 148 height 37
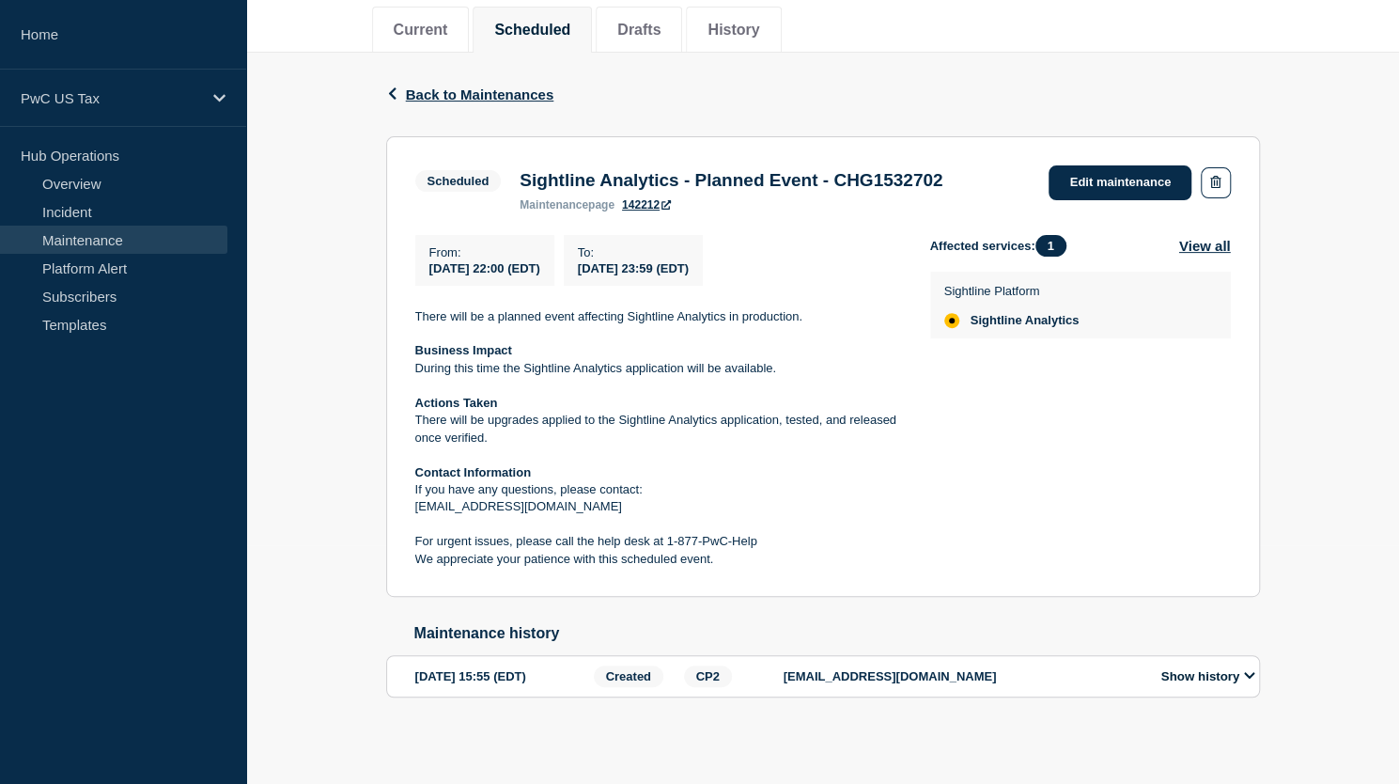
scroll to position [249, 0]
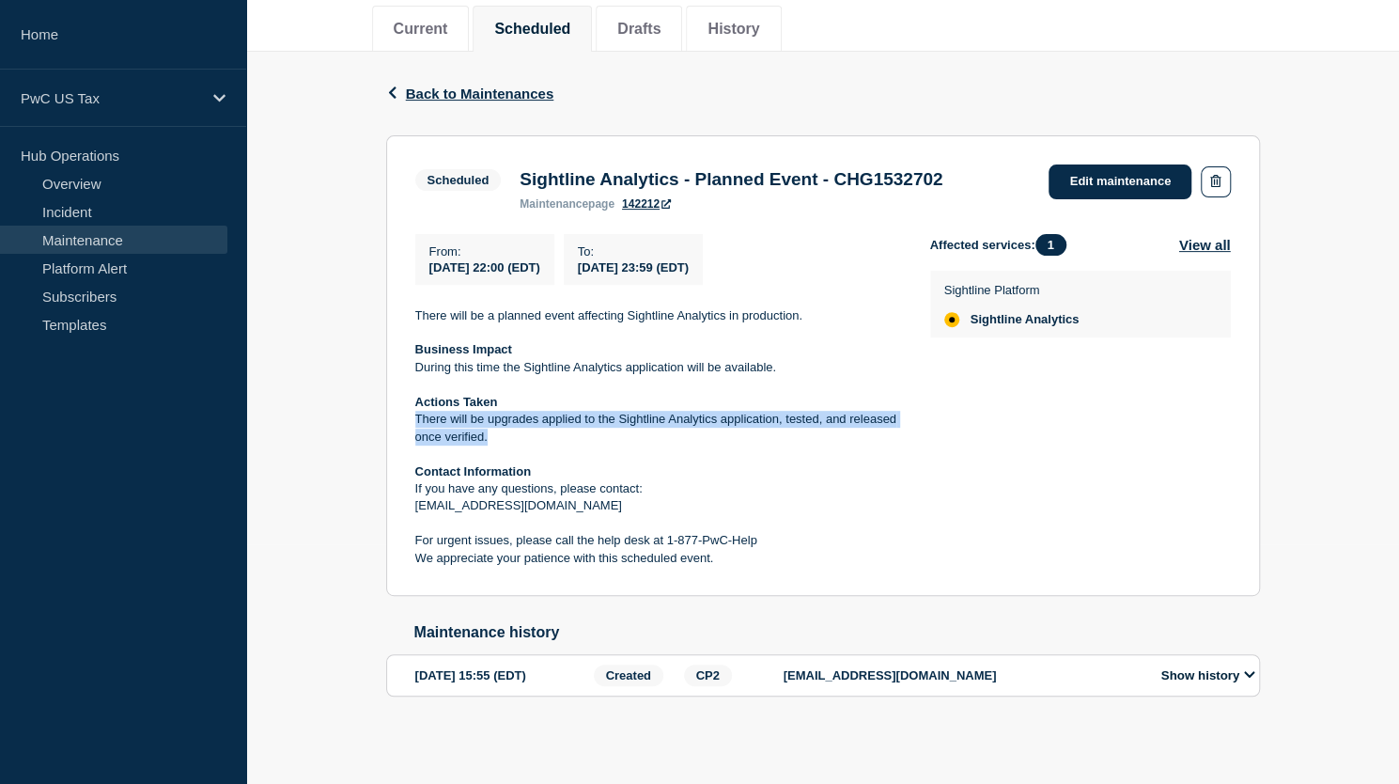
drag, startPoint x: 493, startPoint y: 429, endPoint x: 408, endPoint y: 423, distance: 85.8
click at [408, 423] on section "Scheduled Sightline Analytics - Planned Event - CHG1532702 maintenance page 142…" at bounding box center [823, 365] width 874 height 461
copy p "There will be upgrades applied to the Sightline Analytics application, tested, …"
